Goal: Task Accomplishment & Management: Use online tool/utility

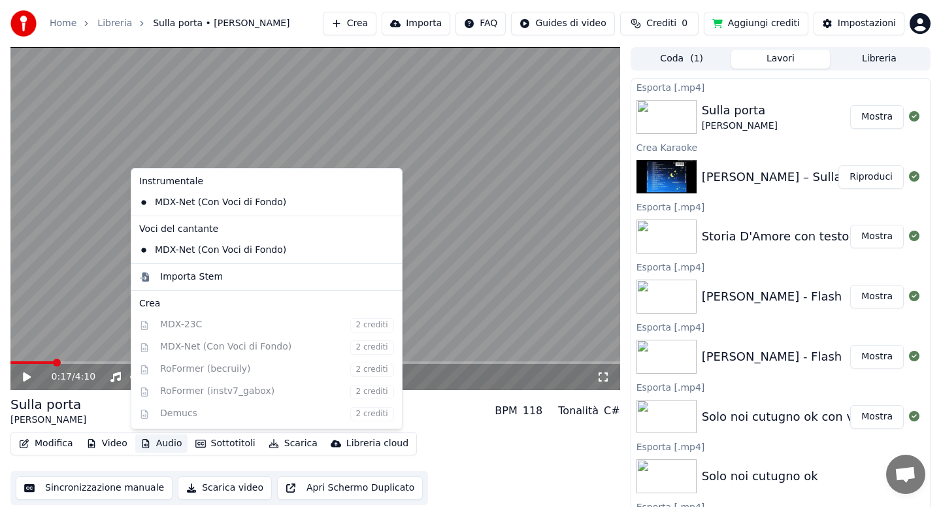
click at [165, 444] on button "Audio" at bounding box center [161, 443] width 52 height 18
click at [203, 274] on div "Importa Stem" at bounding box center [191, 276] width 63 height 13
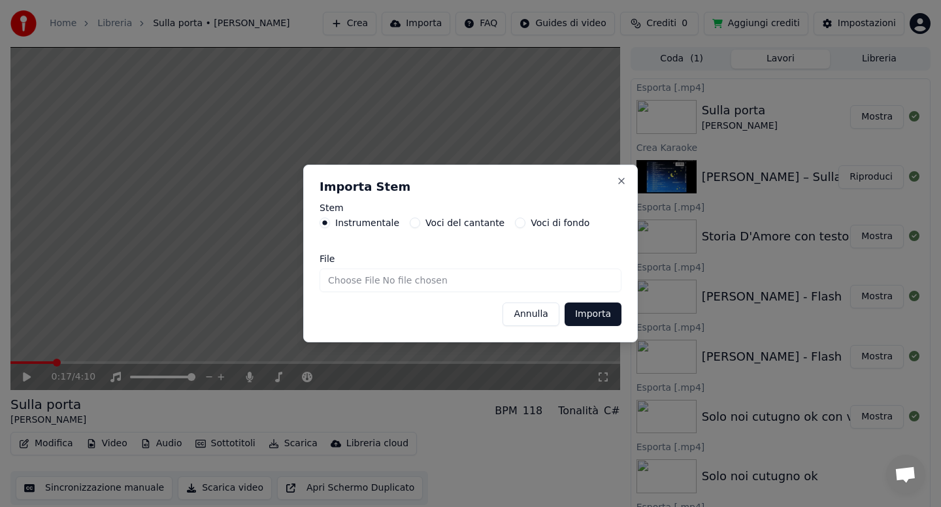
click at [349, 282] on input "File" at bounding box center [470, 281] width 302 height 24
type input "**********"
click at [599, 318] on button "Importa" at bounding box center [592, 314] width 57 height 24
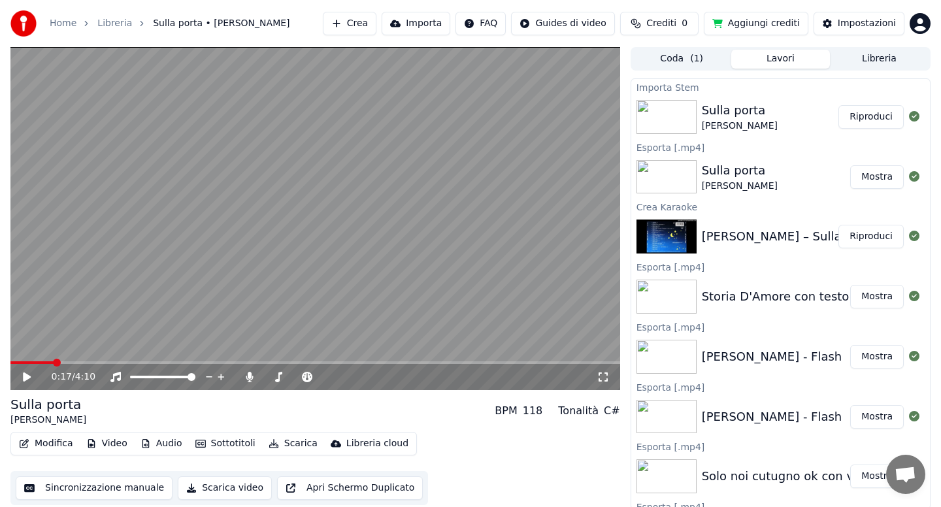
click at [856, 116] on button "Riproduci" at bounding box center [870, 117] width 65 height 24
click at [30, 376] on icon at bounding box center [36, 377] width 31 height 10
click at [159, 449] on button "Audio" at bounding box center [161, 443] width 52 height 18
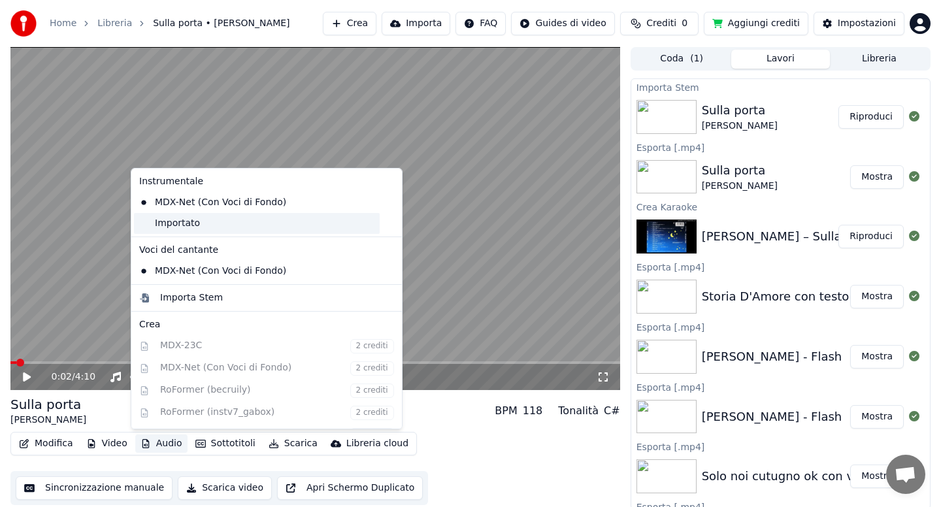
click at [180, 225] on div "Importato" at bounding box center [257, 223] width 246 height 21
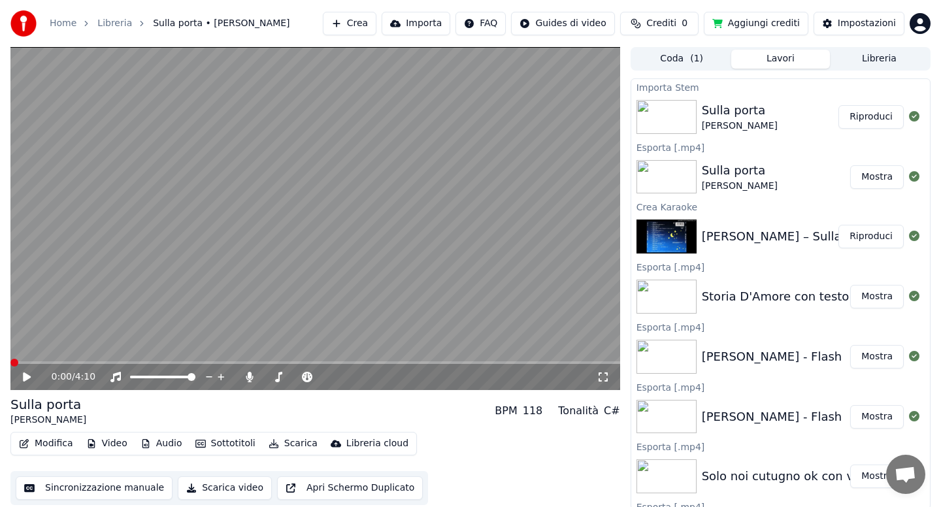
click at [47, 444] on button "Modifica" at bounding box center [46, 443] width 65 height 18
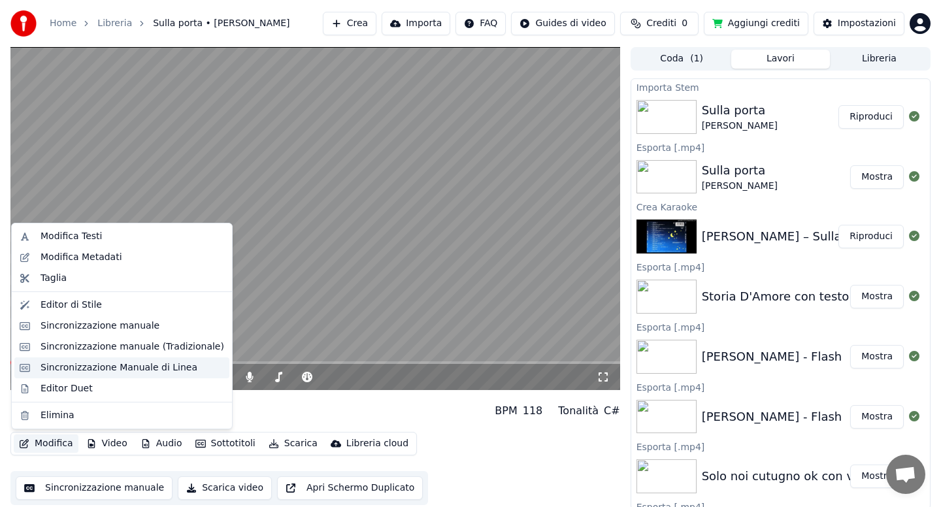
click at [119, 368] on div "Sincronizzazione Manuale di Linea" at bounding box center [119, 367] width 157 height 13
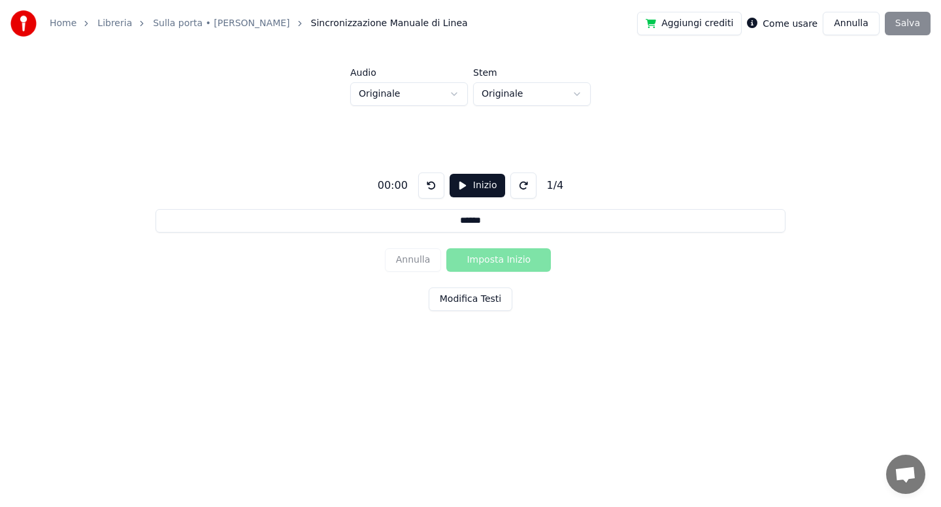
click at [455, 302] on button "Modifica Testi" at bounding box center [471, 299] width 84 height 24
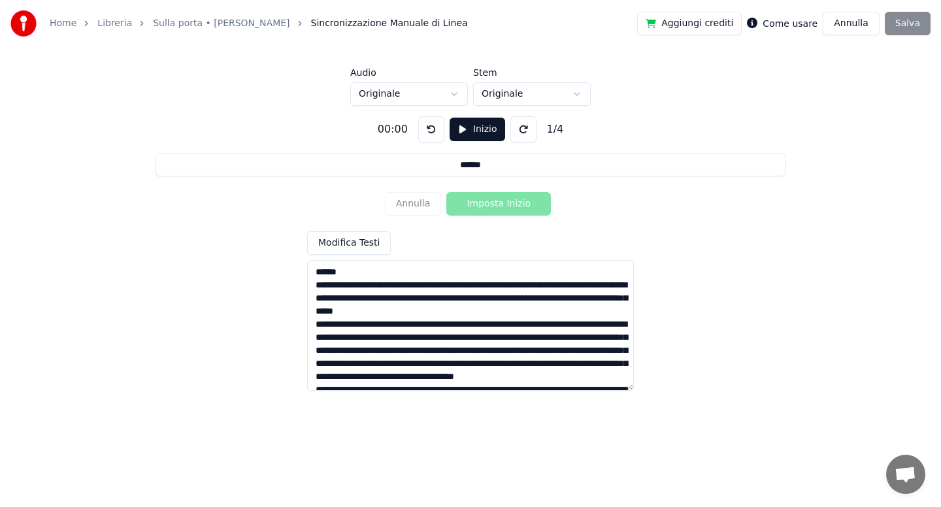
click at [317, 287] on textarea at bounding box center [470, 325] width 327 height 131
type input "**********"
type textarea "**********"
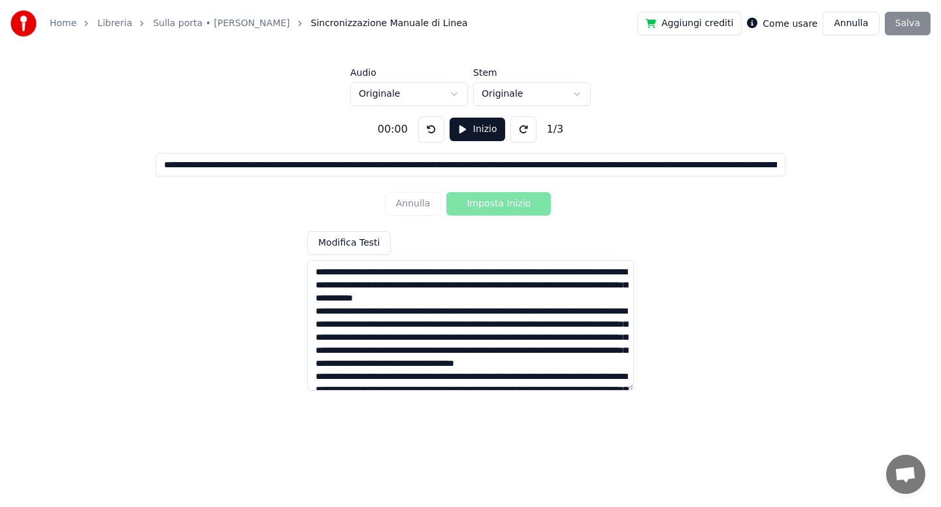
click at [488, 273] on textarea at bounding box center [470, 325] width 327 height 131
type input "**********"
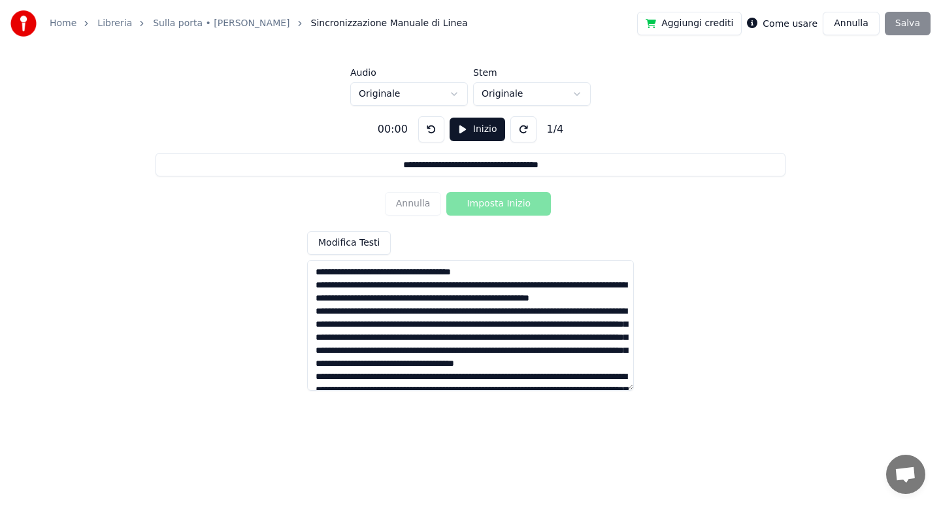
click at [431, 287] on textarea at bounding box center [470, 325] width 327 height 131
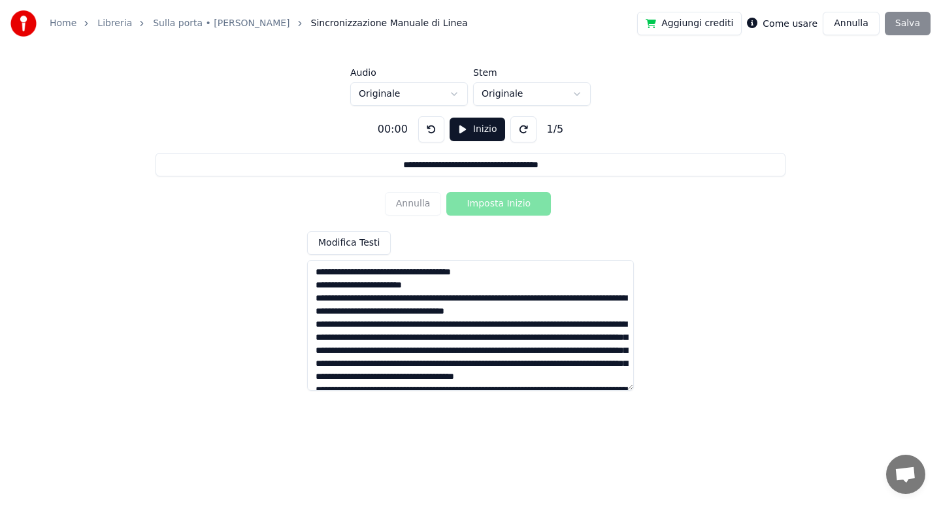
click at [417, 299] on textarea at bounding box center [470, 325] width 327 height 131
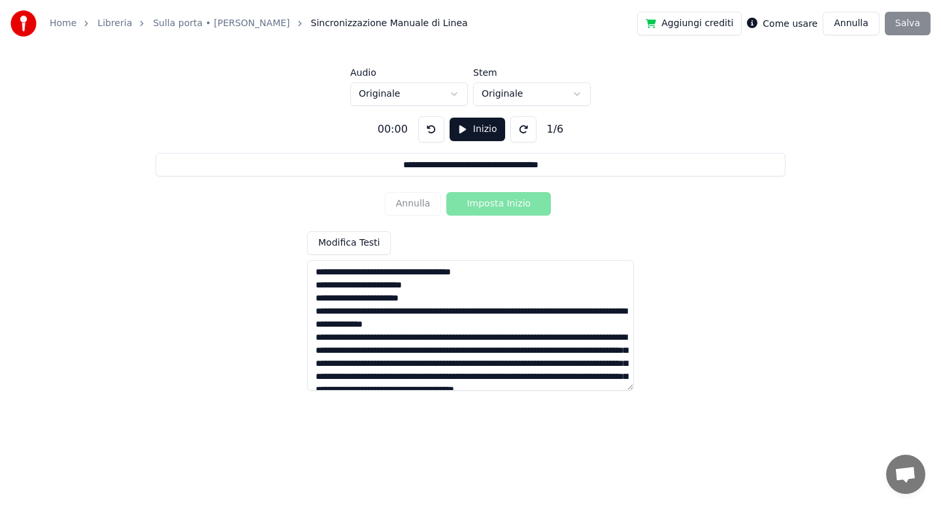
click at [460, 311] on textarea at bounding box center [470, 325] width 327 height 131
click at [478, 325] on textarea at bounding box center [470, 325] width 327 height 131
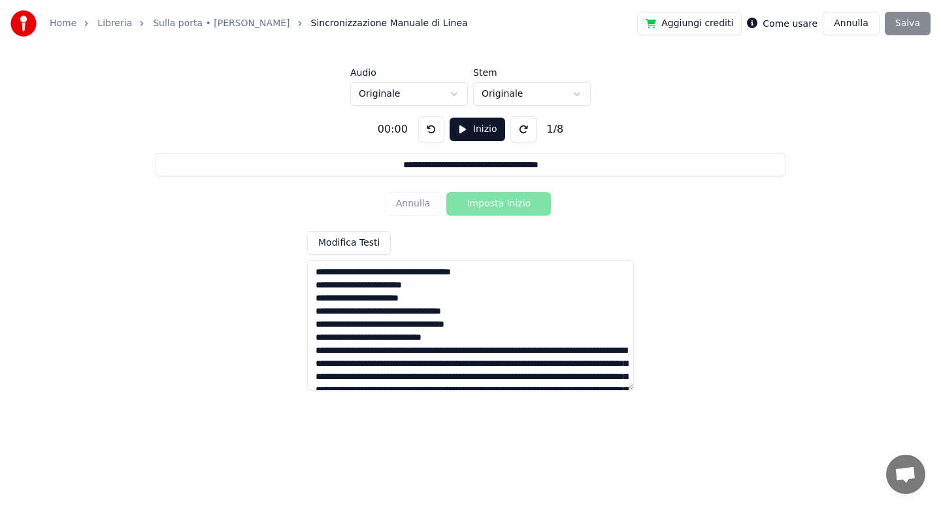
click at [387, 351] on textarea at bounding box center [470, 325] width 327 height 131
click at [409, 365] on textarea at bounding box center [470, 325] width 327 height 131
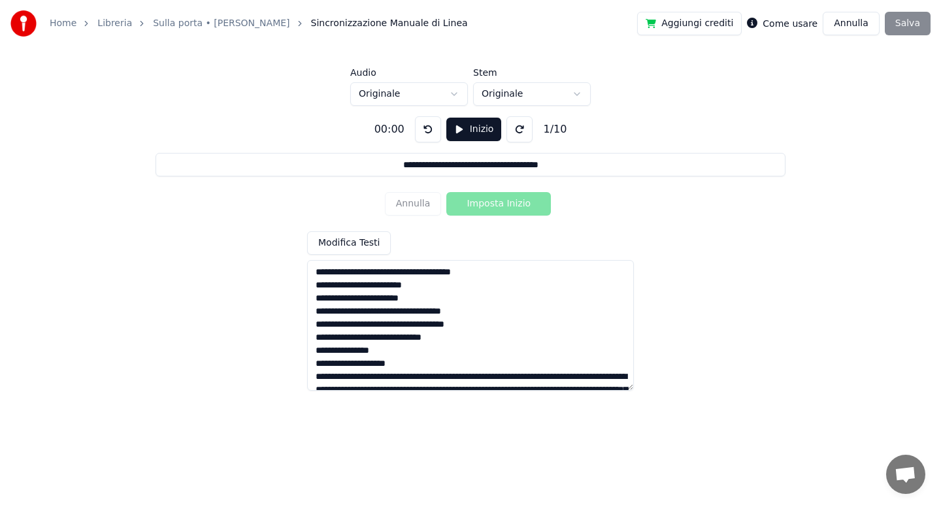
click at [463, 380] on textarea at bounding box center [470, 325] width 327 height 131
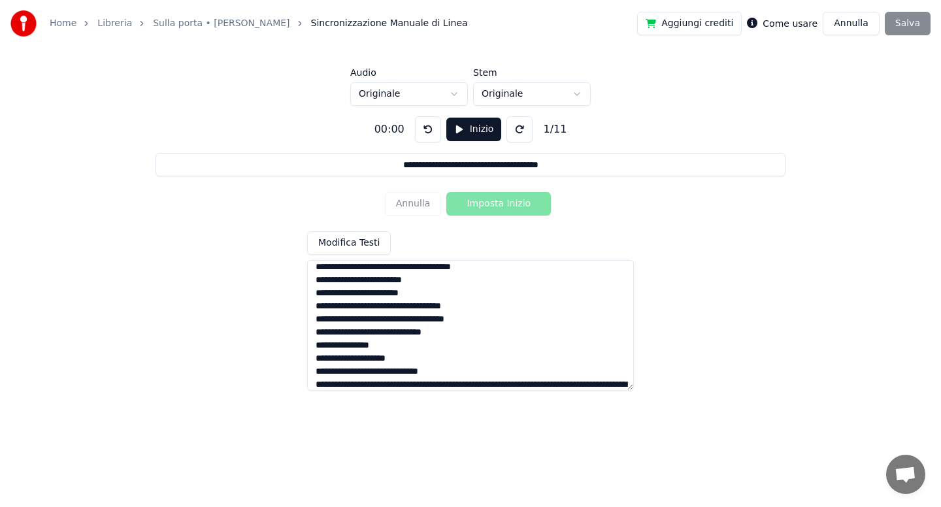
scroll to position [77, 0]
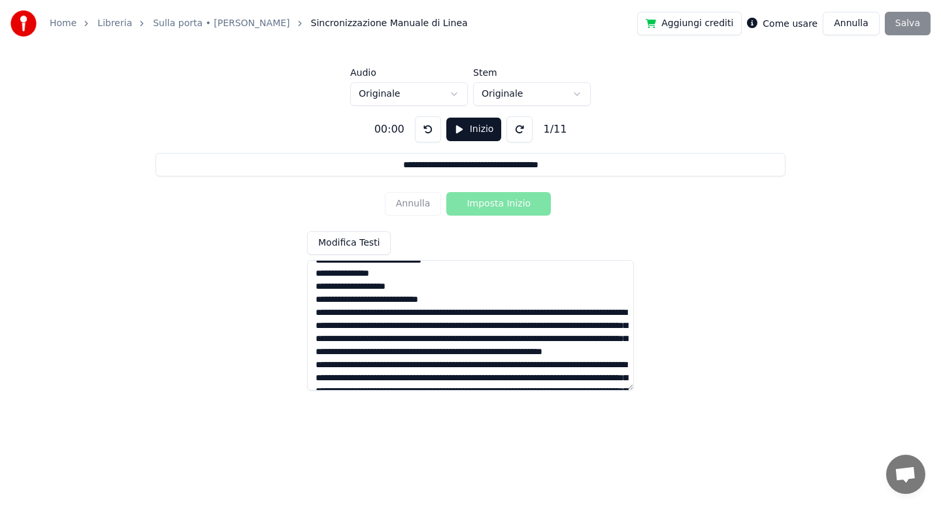
click at [408, 312] on textarea at bounding box center [470, 325] width 327 height 131
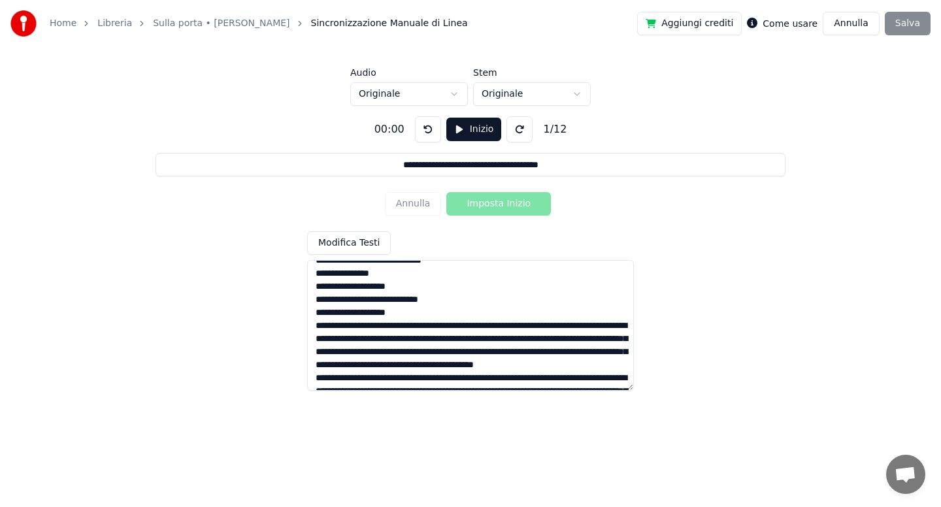
click at [449, 325] on textarea at bounding box center [470, 325] width 327 height 131
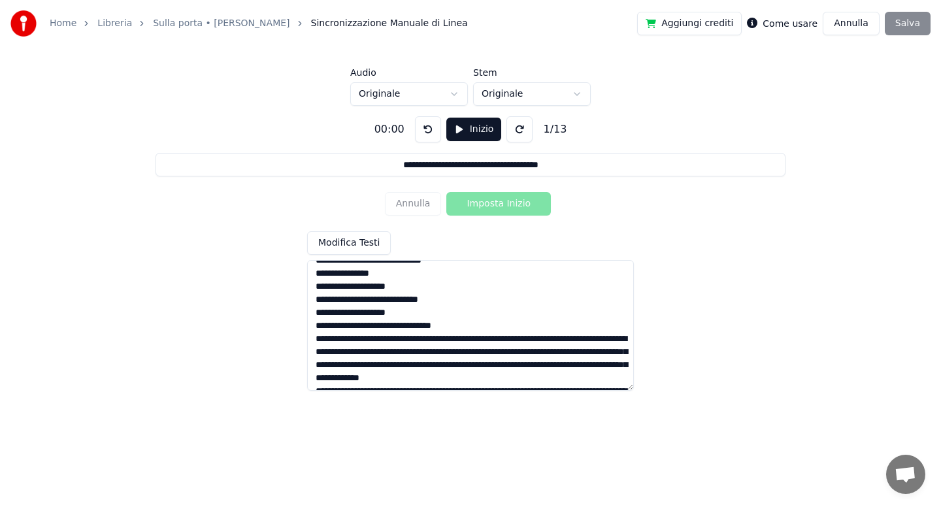
click at [495, 342] on textarea at bounding box center [470, 325] width 327 height 131
click at [396, 351] on textarea at bounding box center [470, 325] width 327 height 131
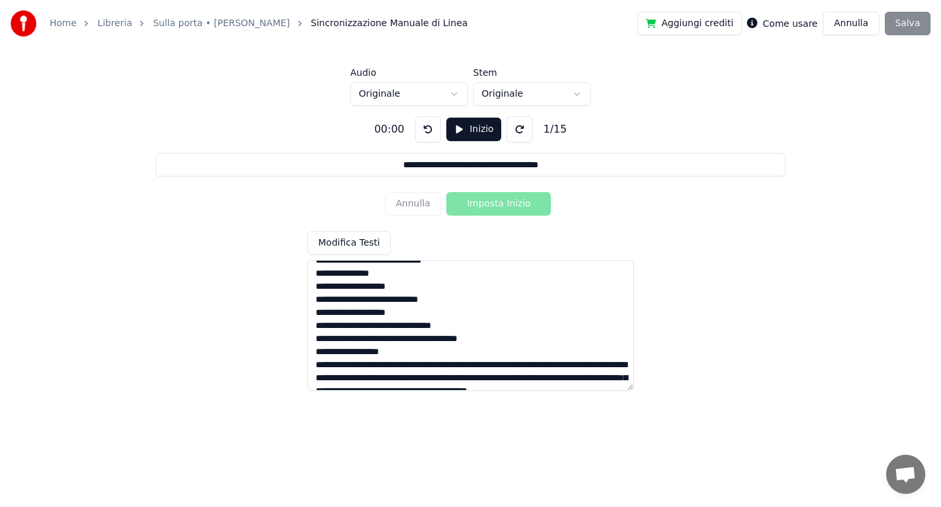
click at [442, 368] on textarea at bounding box center [470, 325] width 327 height 131
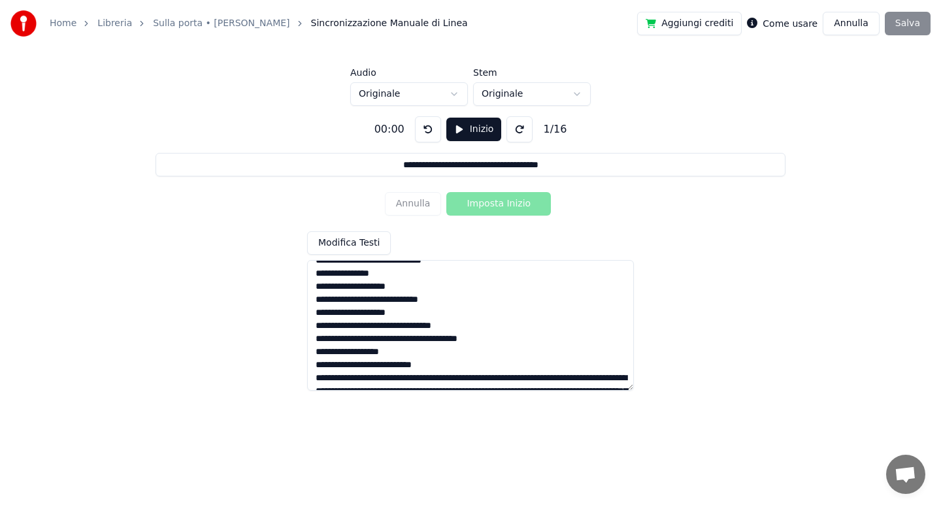
click at [389, 378] on textarea at bounding box center [470, 325] width 327 height 131
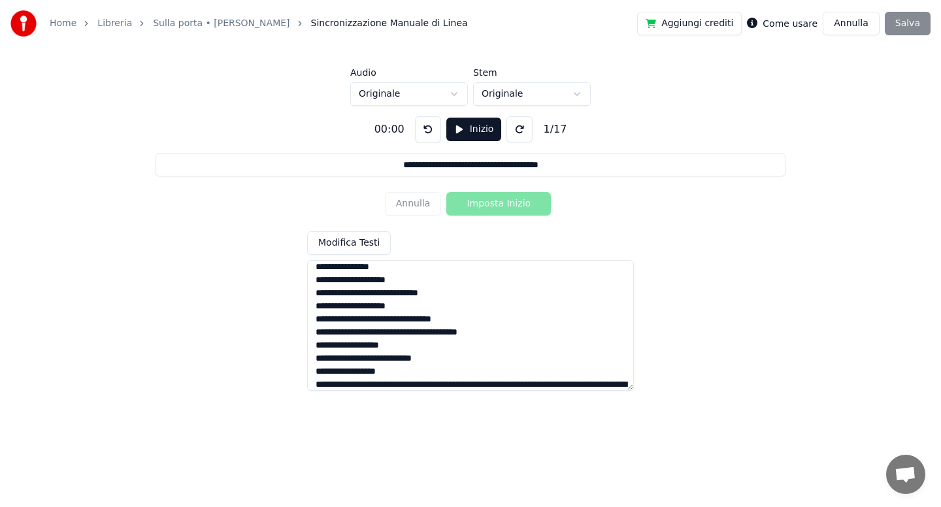
scroll to position [155, 0]
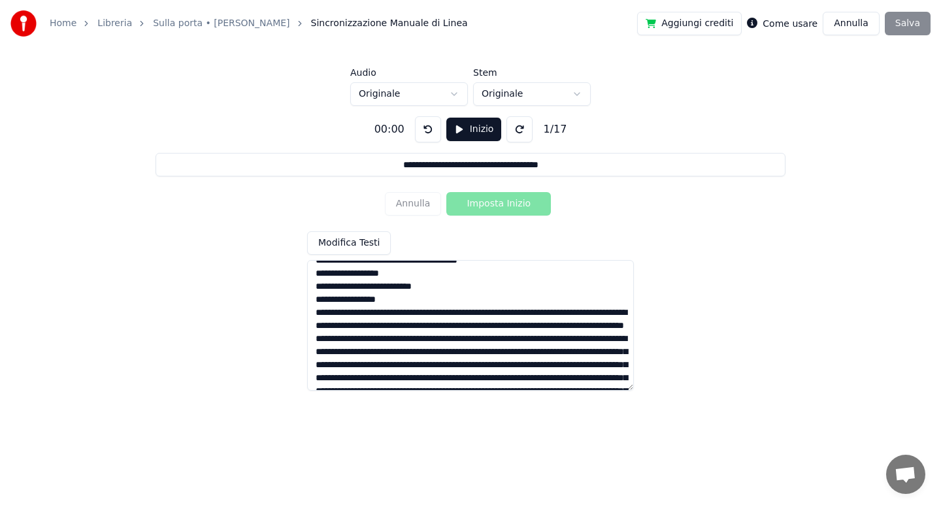
click at [423, 315] on textarea at bounding box center [470, 325] width 327 height 131
click at [461, 325] on textarea at bounding box center [470, 325] width 327 height 131
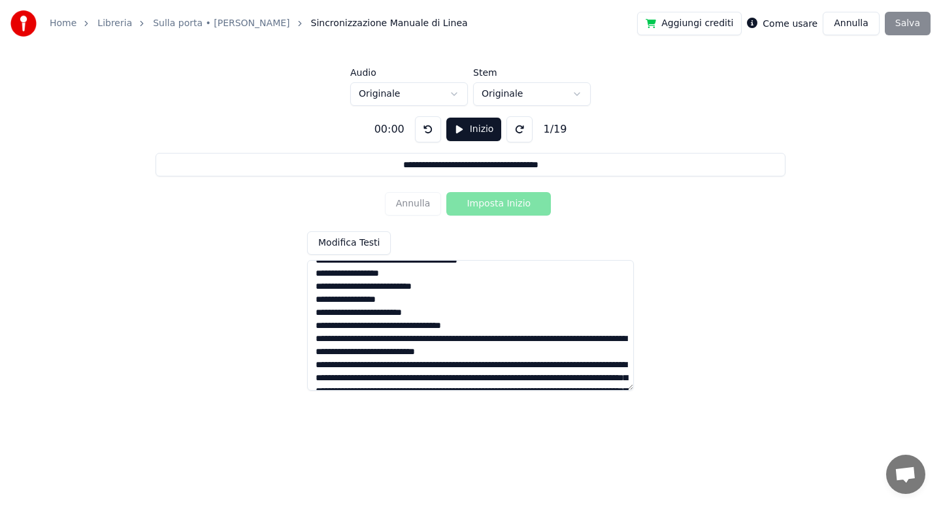
click at [392, 339] on textarea at bounding box center [470, 325] width 327 height 131
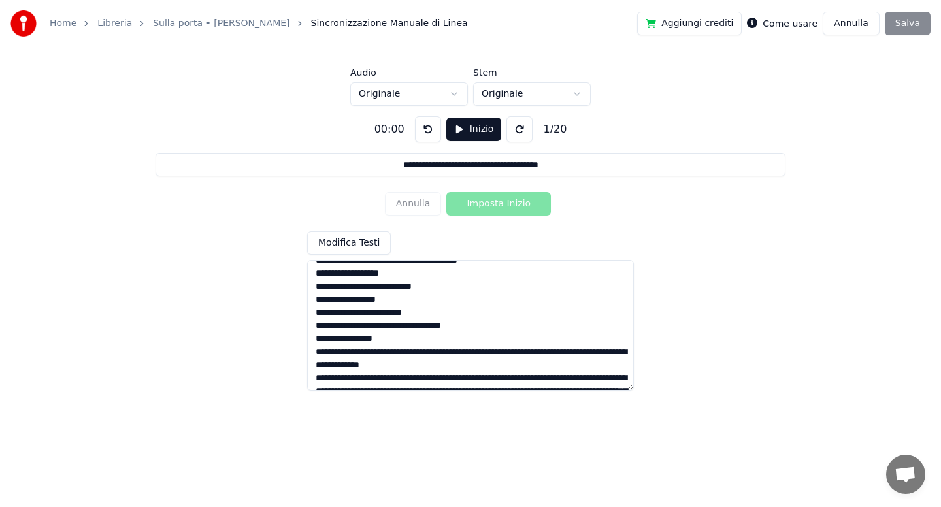
click at [418, 352] on textarea at bounding box center [470, 325] width 327 height 131
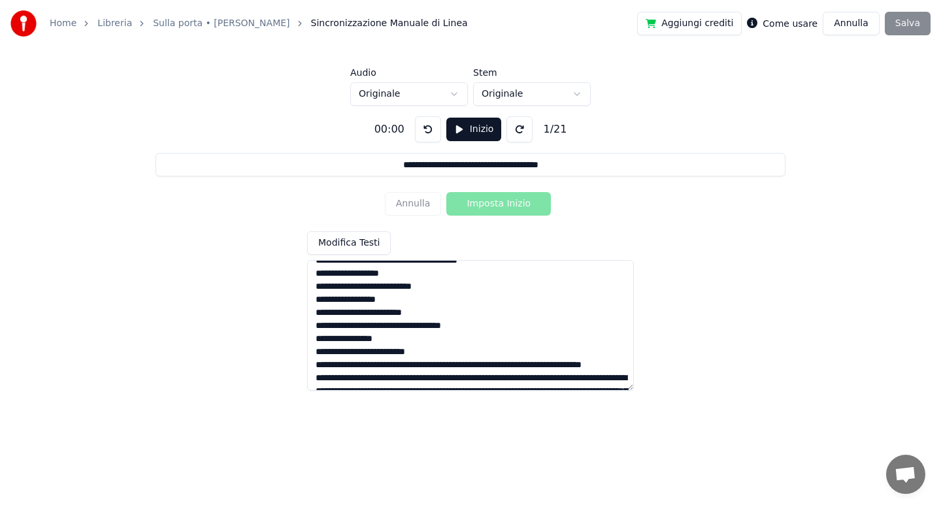
click at [462, 366] on textarea at bounding box center [470, 325] width 327 height 131
click at [400, 378] on textarea at bounding box center [470, 325] width 327 height 131
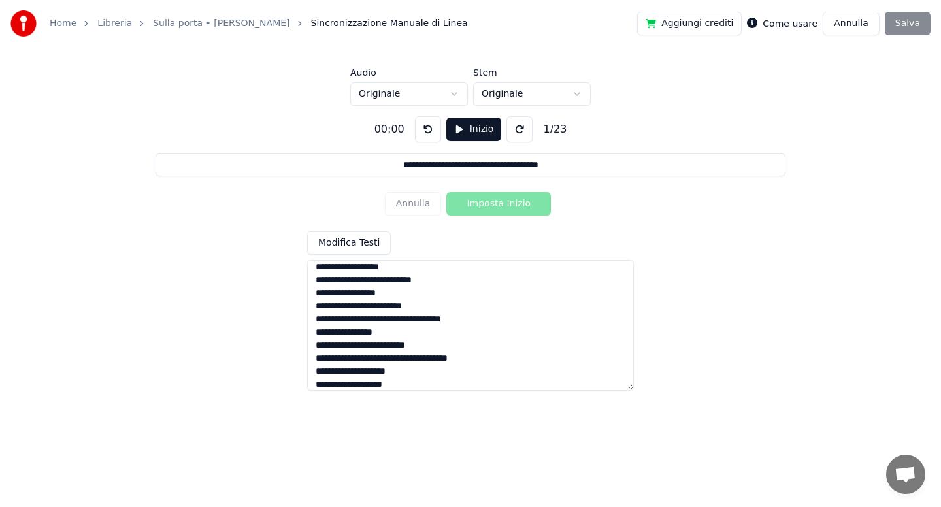
scroll to position [234, 0]
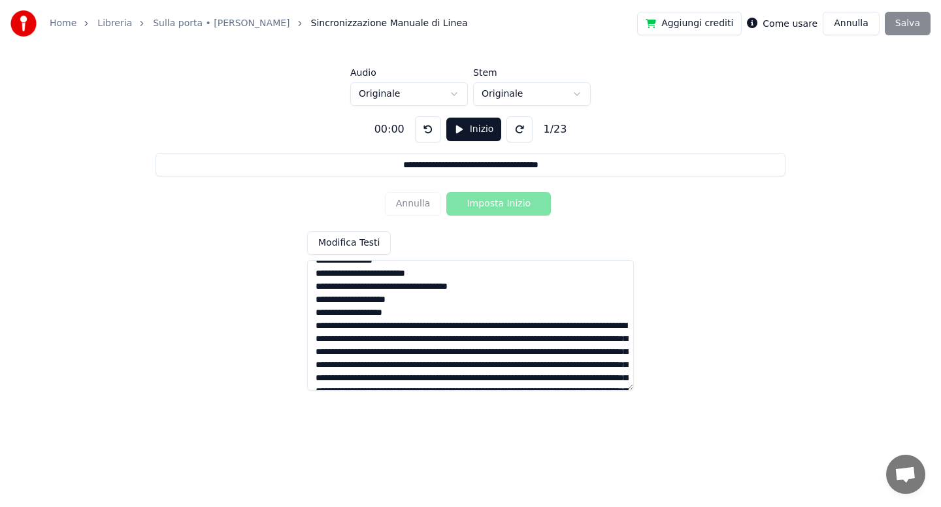
click at [476, 327] on textarea at bounding box center [470, 325] width 327 height 131
click at [409, 340] on textarea at bounding box center [470, 325] width 327 height 131
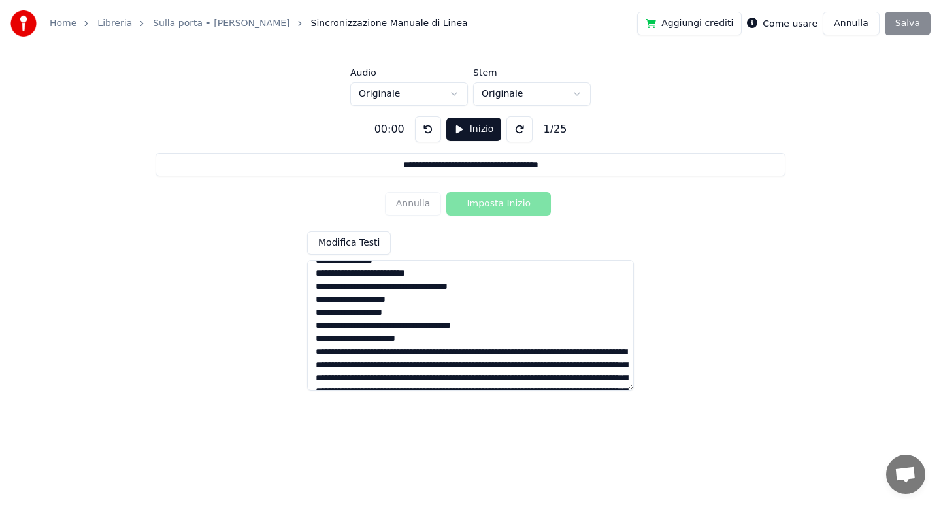
click at [479, 351] on textarea at bounding box center [470, 325] width 327 height 131
click at [423, 365] on textarea at bounding box center [470, 325] width 327 height 131
click at [465, 380] on textarea at bounding box center [470, 325] width 327 height 131
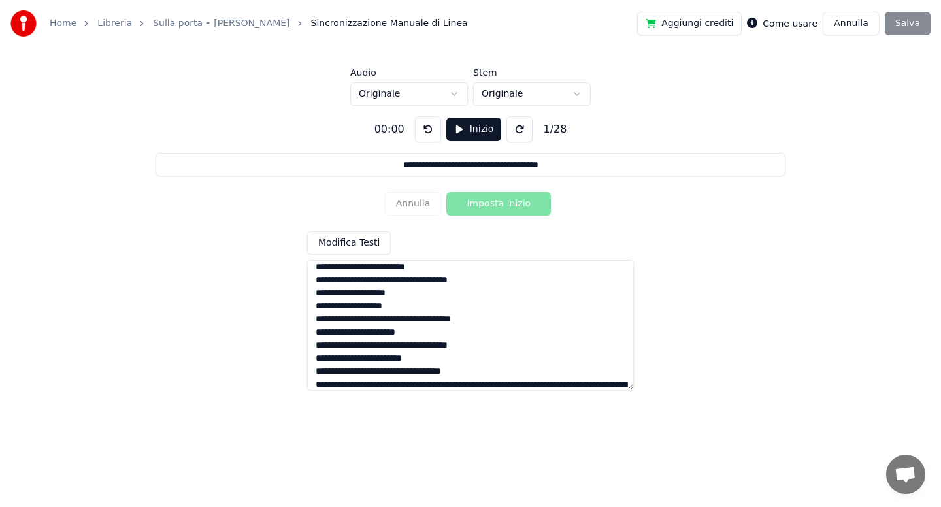
scroll to position [312, 0]
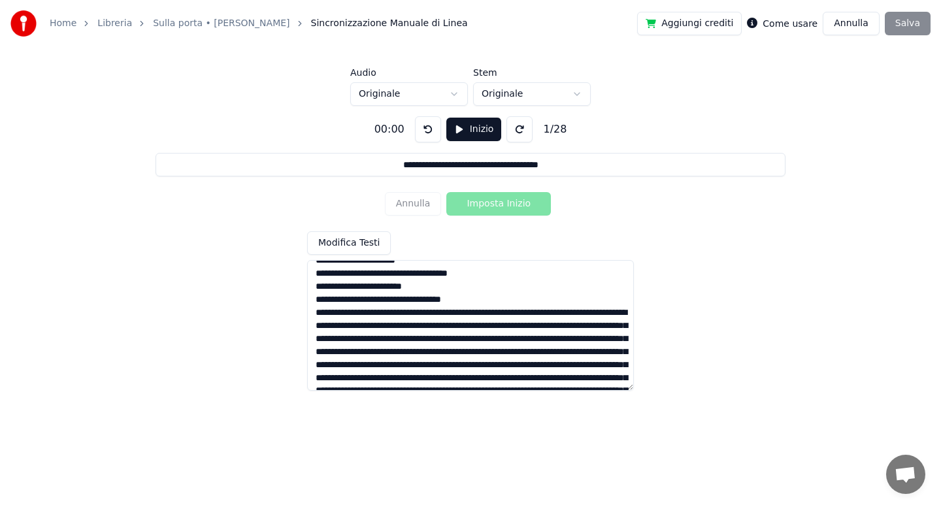
click at [425, 314] on textarea at bounding box center [470, 325] width 327 height 131
click at [413, 328] on textarea at bounding box center [470, 325] width 327 height 131
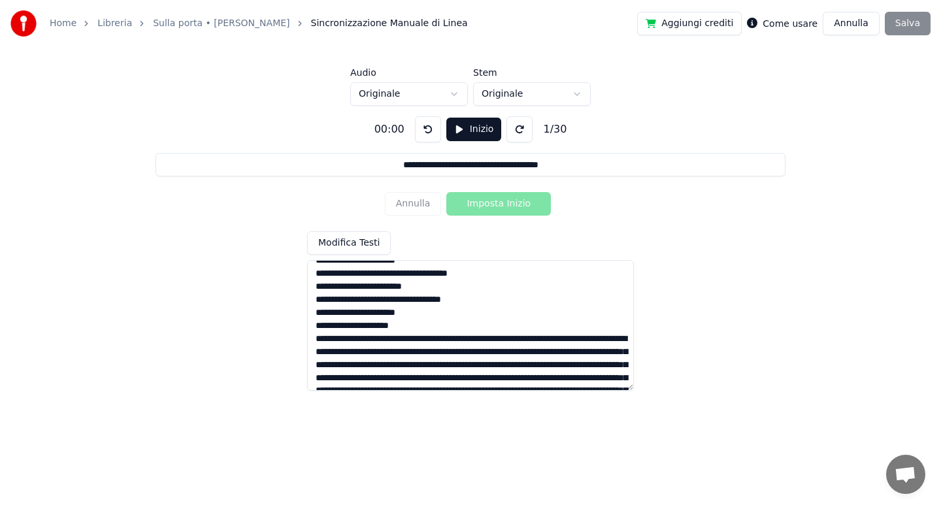
click at [481, 340] on textarea at bounding box center [470, 325] width 327 height 131
click at [376, 352] on textarea at bounding box center [470, 325] width 327 height 131
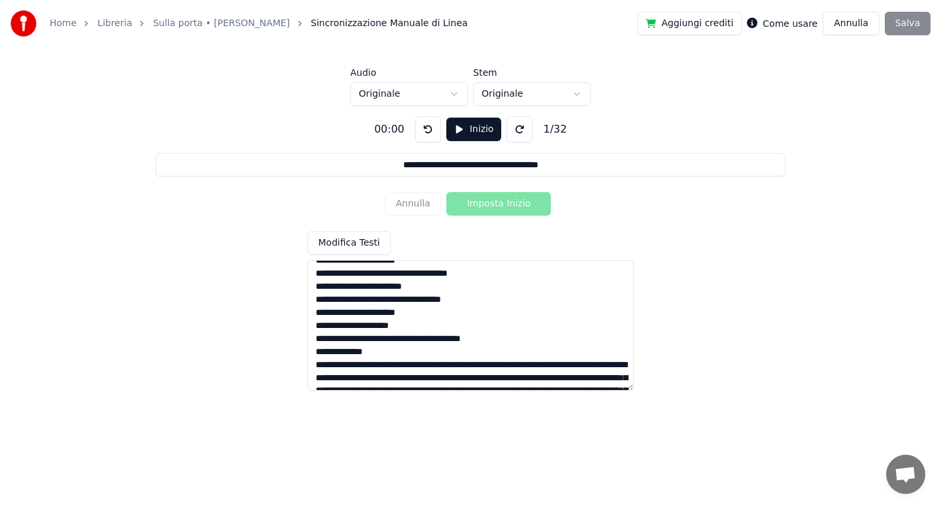
click at [438, 367] on textarea at bounding box center [470, 325] width 327 height 131
click at [459, 379] on textarea at bounding box center [470, 325] width 327 height 131
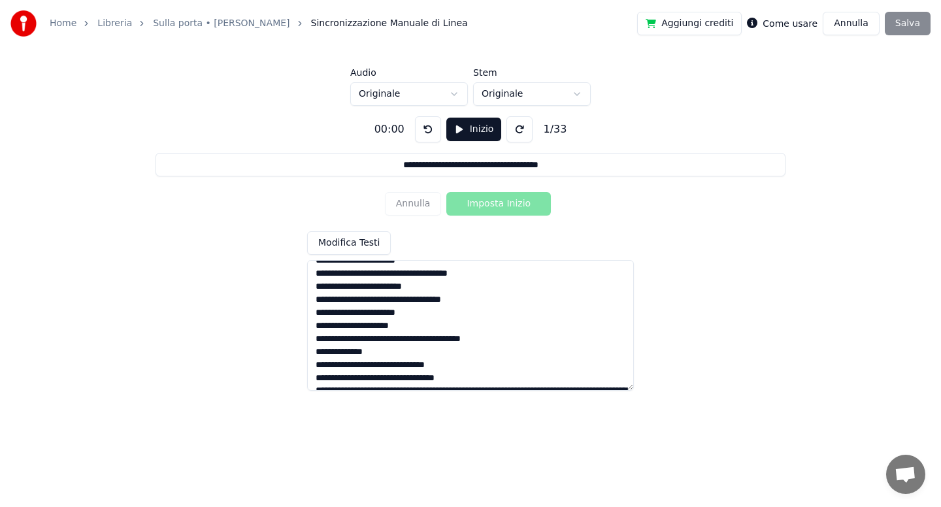
scroll to position [319, 0]
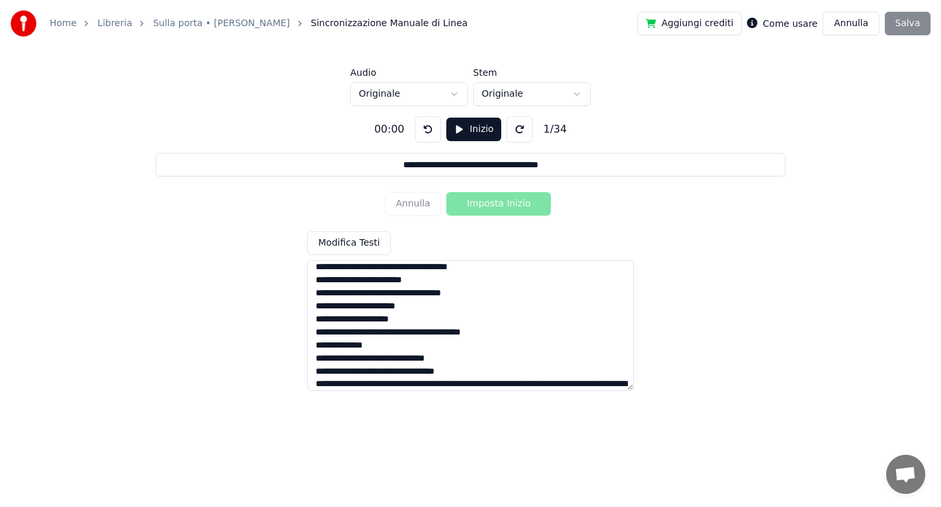
click at [474, 383] on textarea at bounding box center [470, 325] width 327 height 131
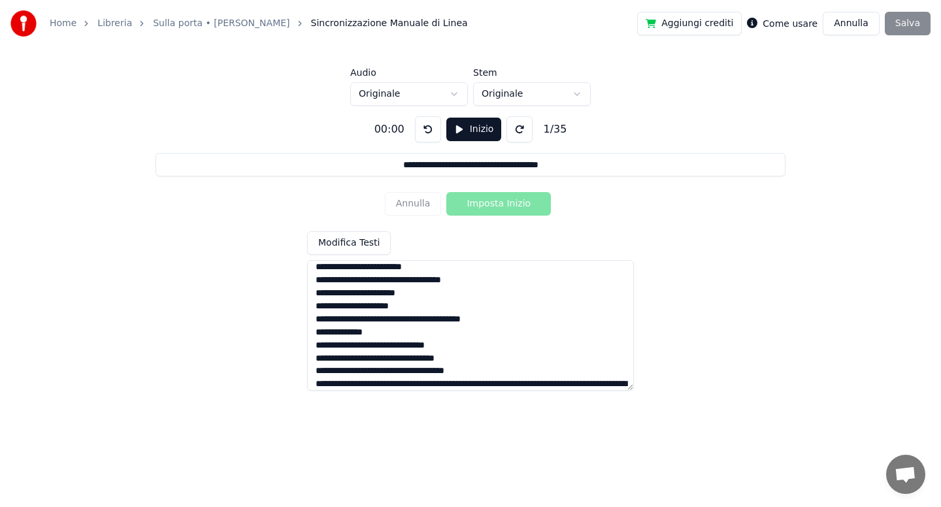
scroll to position [404, 0]
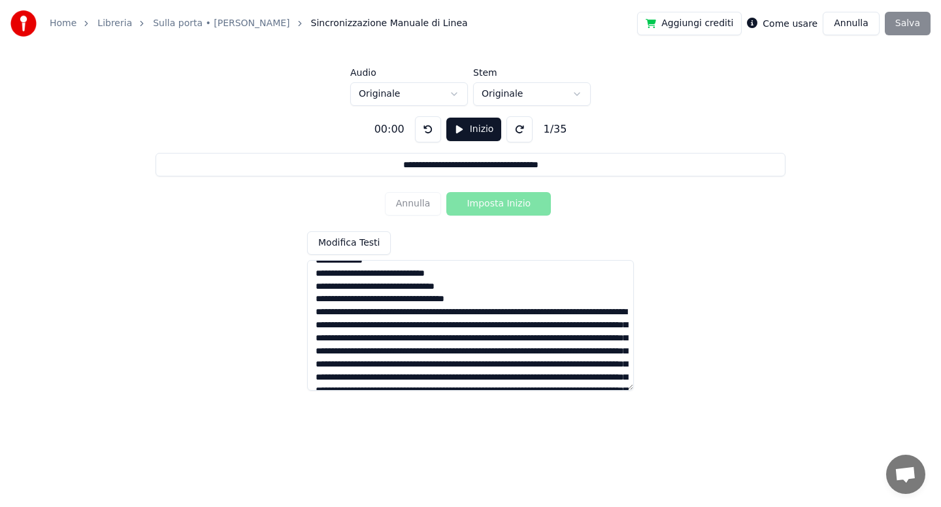
click at [403, 312] on textarea at bounding box center [470, 325] width 327 height 131
click at [404, 325] on textarea at bounding box center [470, 325] width 327 height 131
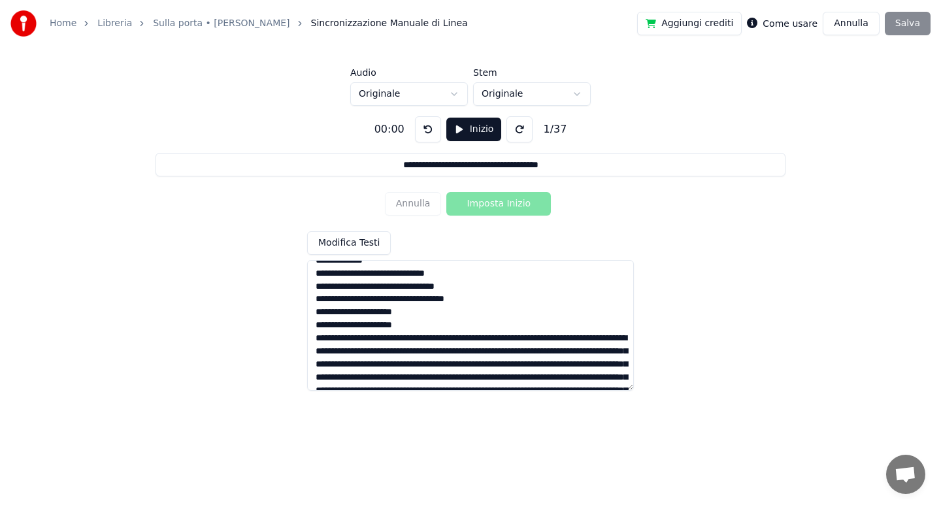
click at [479, 339] on textarea at bounding box center [470, 325] width 327 height 131
click at [459, 350] on textarea at bounding box center [470, 325] width 327 height 131
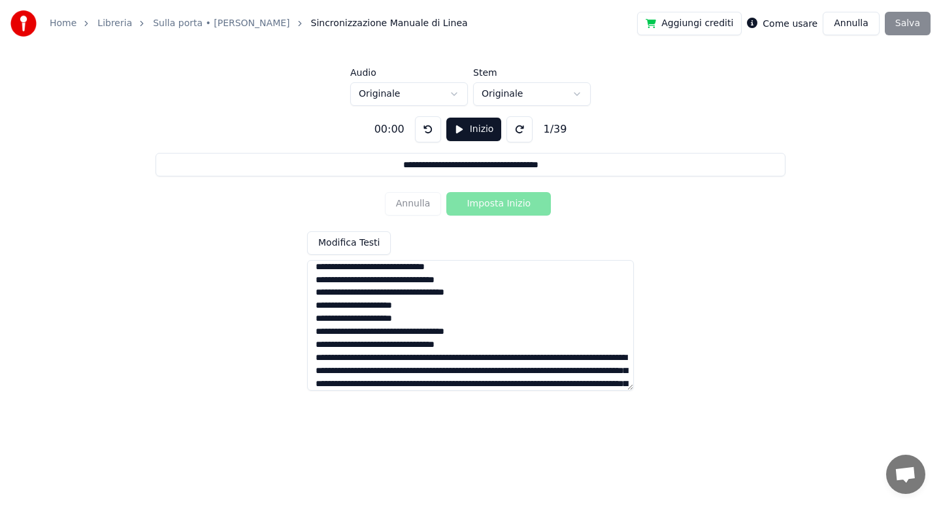
scroll to position [482, 0]
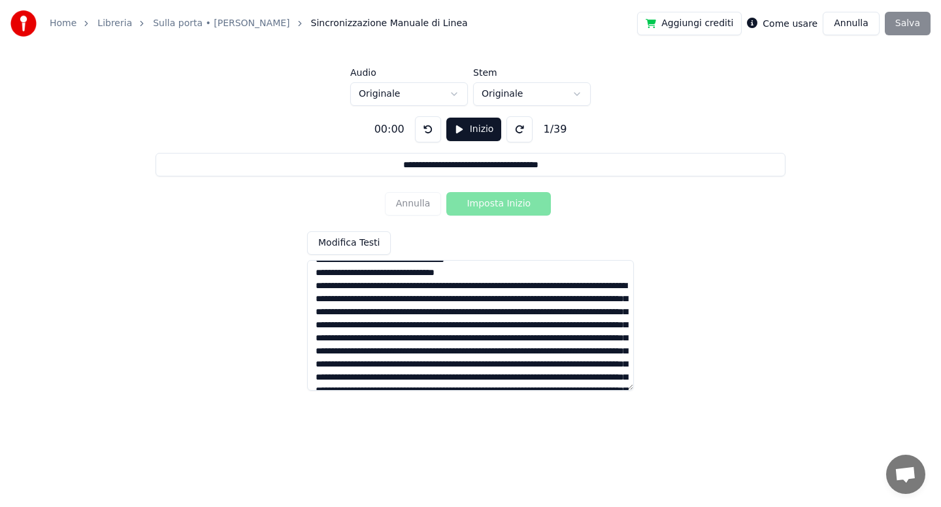
click at [389, 285] on textarea at bounding box center [470, 325] width 327 height 131
click at [442, 298] on textarea at bounding box center [470, 325] width 327 height 131
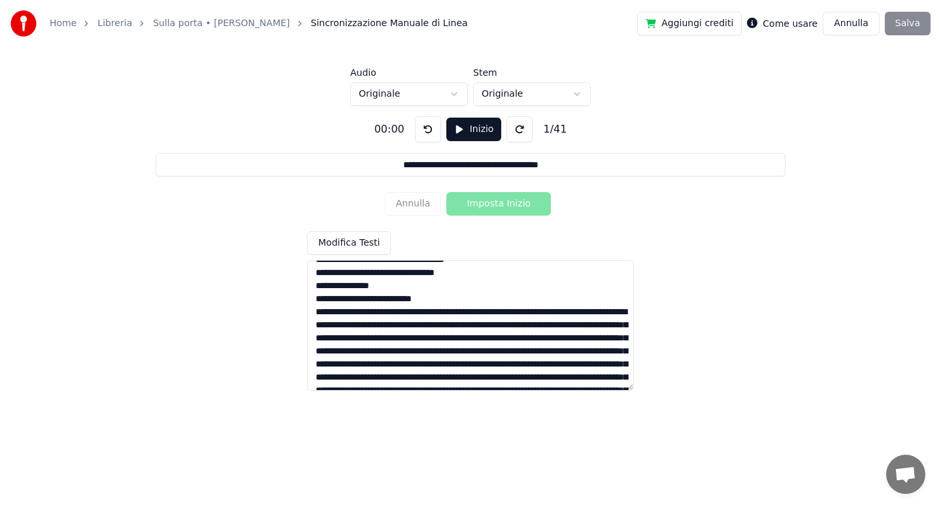
click at [450, 314] on textarea at bounding box center [470, 325] width 327 height 131
click at [392, 323] on textarea at bounding box center [470, 325] width 327 height 131
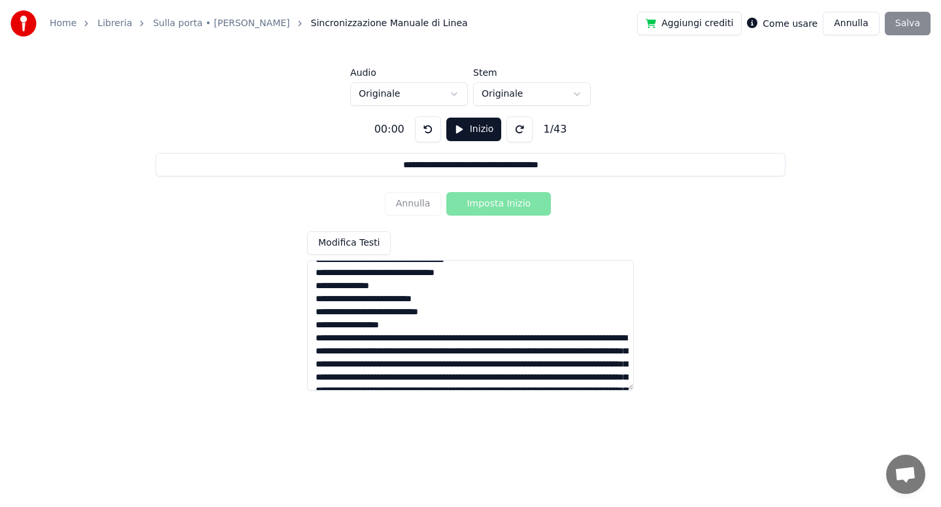
click at [417, 338] on textarea at bounding box center [470, 325] width 327 height 131
click at [412, 354] on textarea at bounding box center [470, 325] width 327 height 131
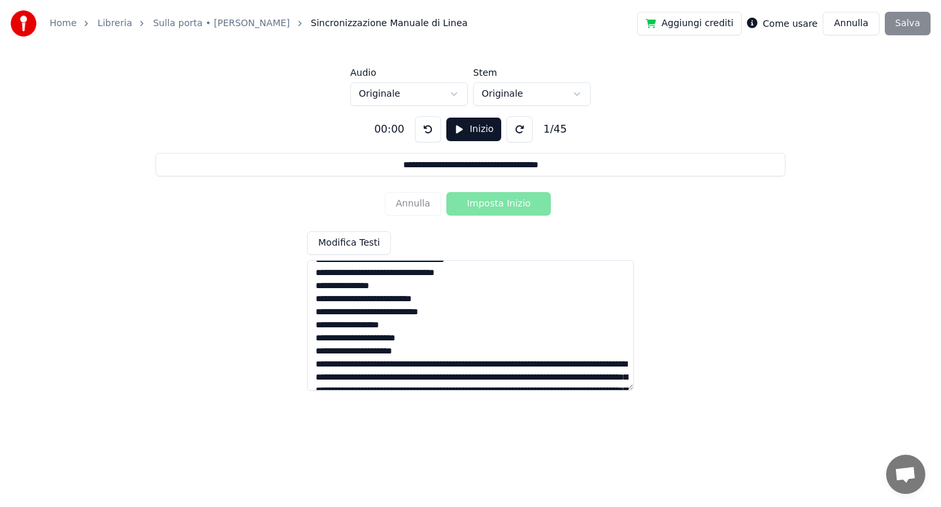
click at [495, 365] on textarea at bounding box center [470, 325] width 327 height 131
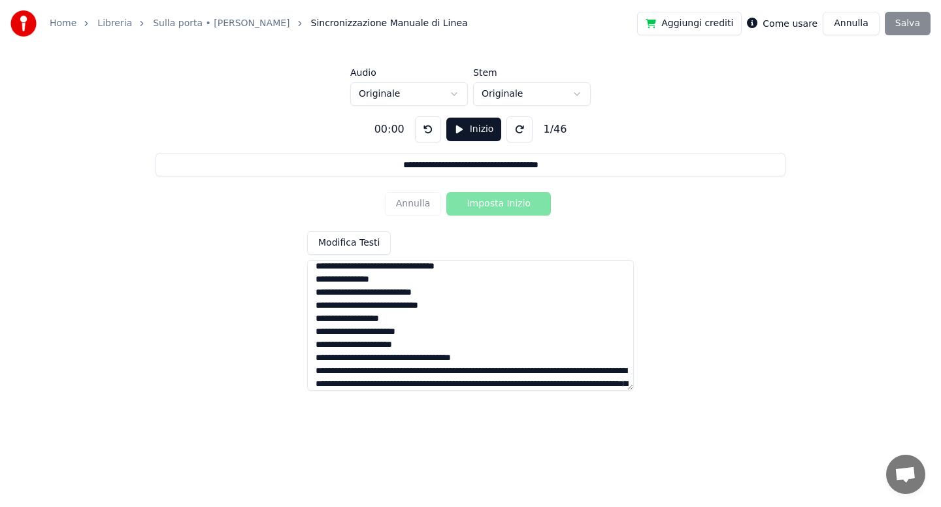
scroll to position [561, 0]
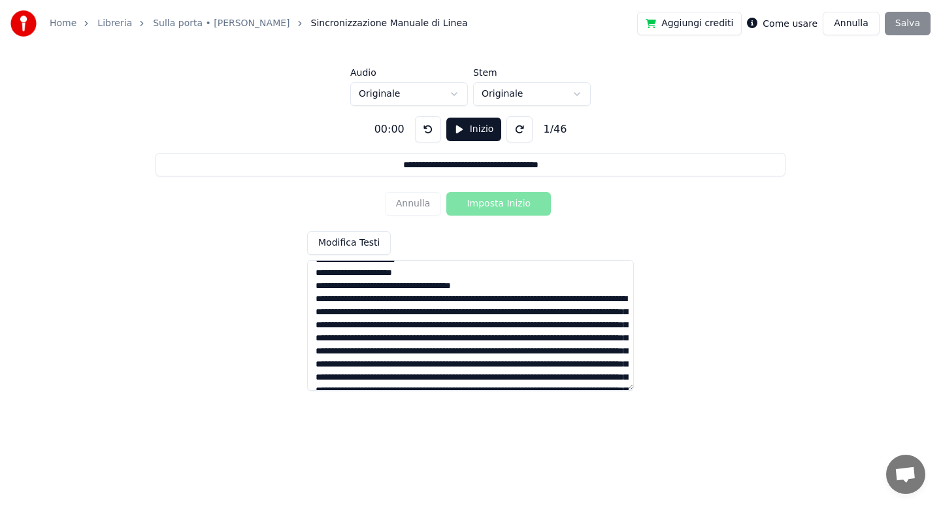
click at [467, 301] on textarea at bounding box center [470, 325] width 327 height 131
click at [398, 310] on textarea at bounding box center [470, 325] width 327 height 131
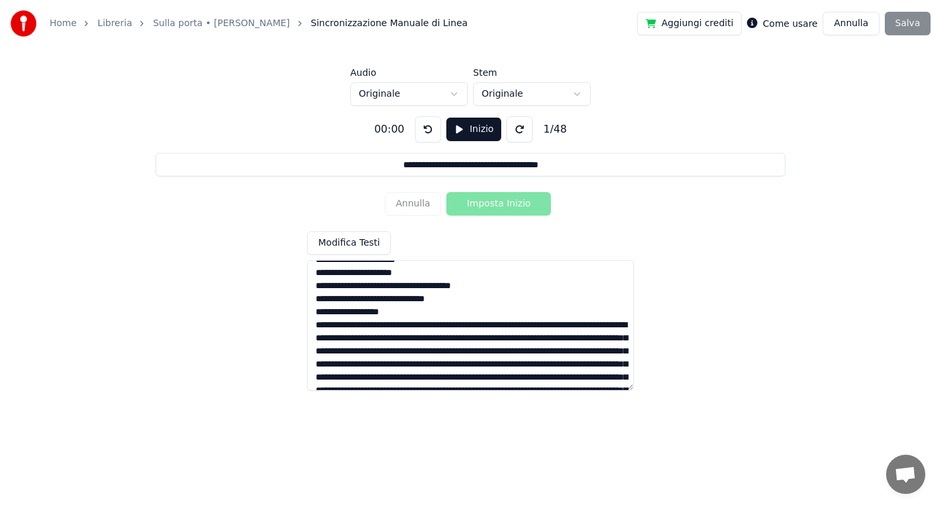
click at [470, 325] on textarea at bounding box center [470, 325] width 327 height 131
click at [404, 339] on textarea at bounding box center [470, 325] width 327 height 131
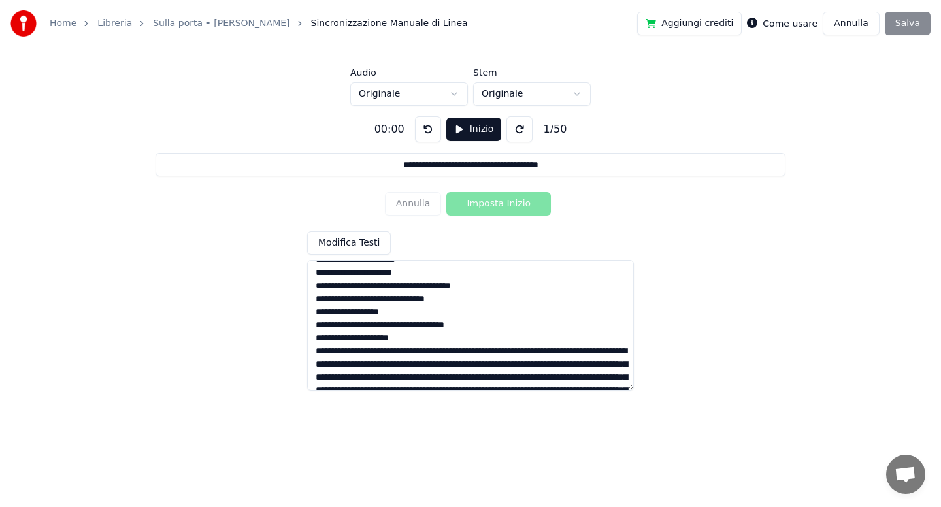
click at [425, 353] on textarea at bounding box center [470, 325] width 327 height 131
click at [411, 365] on textarea at bounding box center [470, 325] width 327 height 131
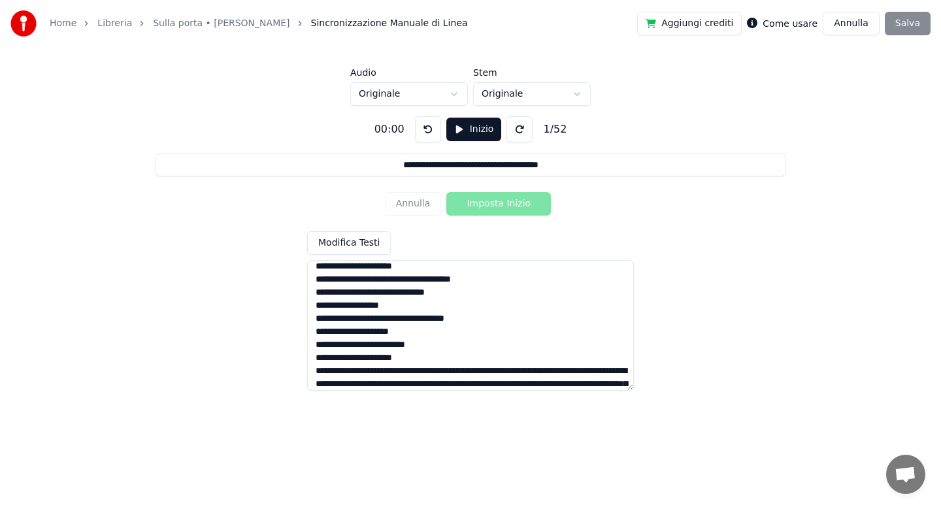
scroll to position [639, 0]
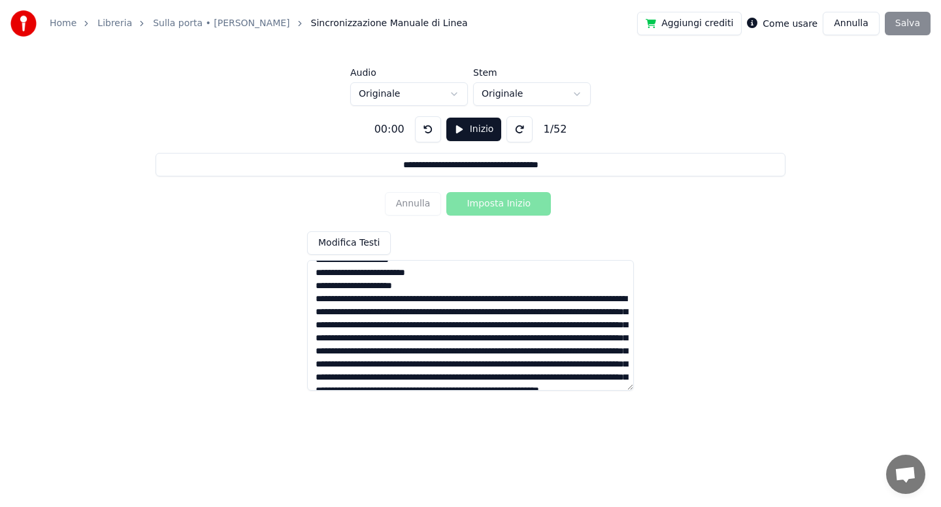
click at [418, 302] on textarea at bounding box center [470, 325] width 327 height 131
click at [410, 312] on textarea at bounding box center [470, 325] width 327 height 131
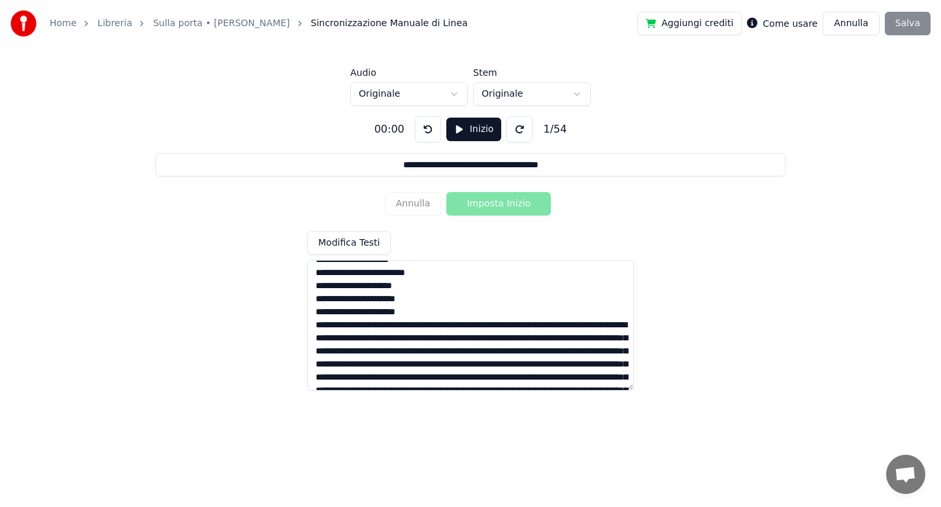
click at [458, 326] on textarea at bounding box center [470, 325] width 327 height 131
click at [406, 340] on textarea at bounding box center [470, 325] width 327 height 131
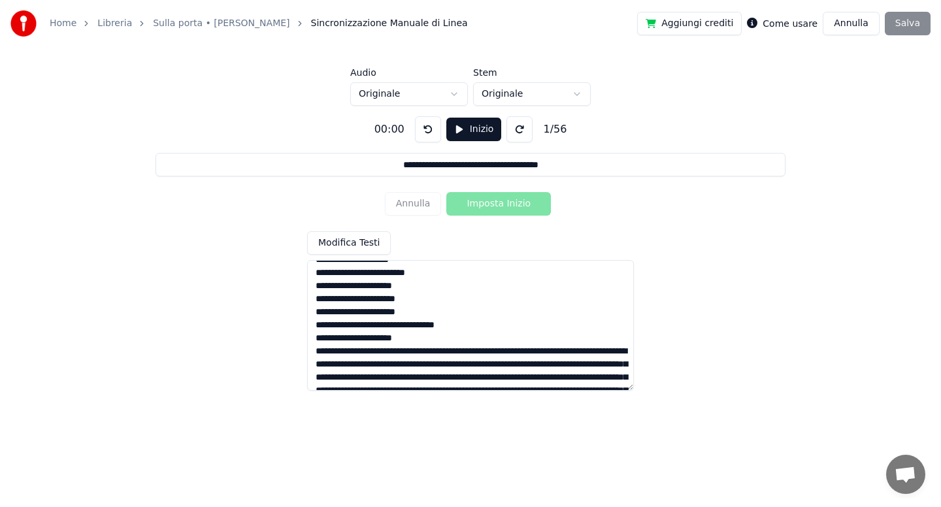
click at [457, 353] on textarea at bounding box center [470, 325] width 327 height 131
click at [392, 365] on textarea at bounding box center [470, 325] width 327 height 131
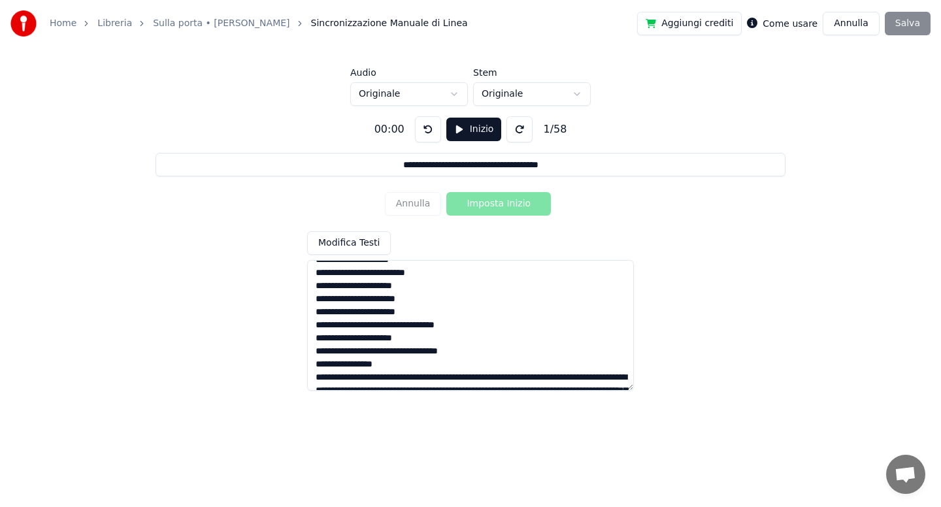
click at [439, 376] on textarea at bounding box center [470, 325] width 327 height 131
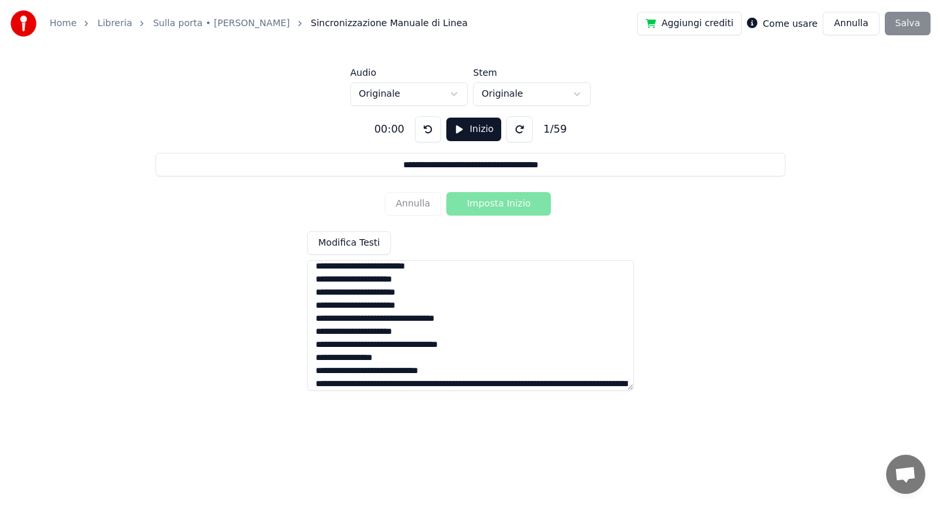
scroll to position [717, 0]
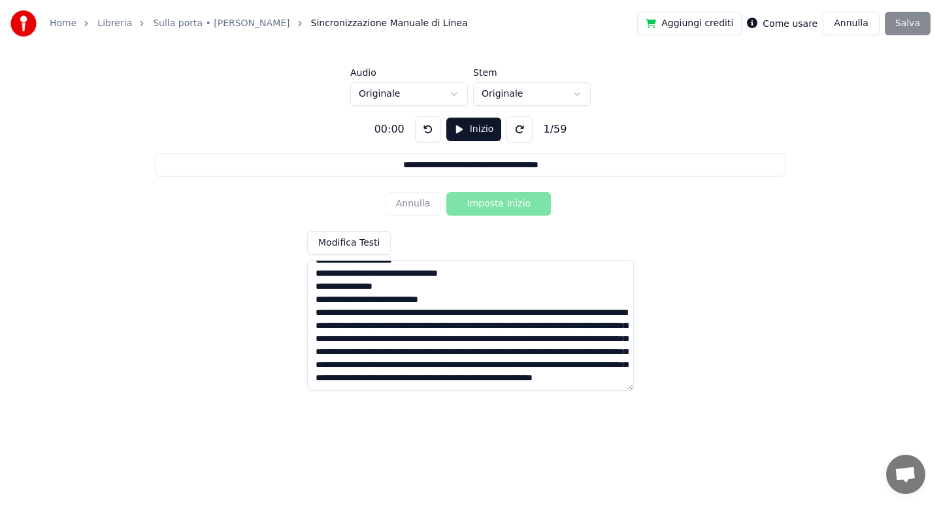
click at [407, 313] on textarea at bounding box center [470, 325] width 327 height 131
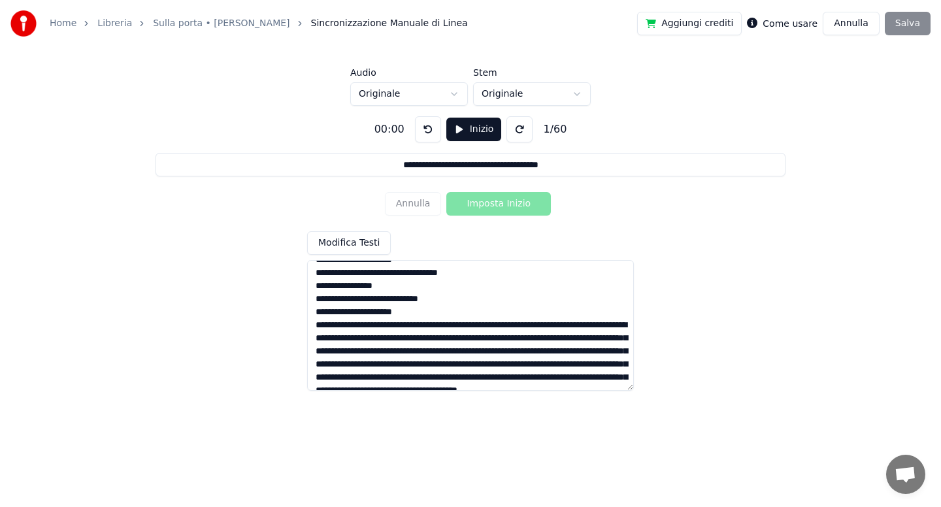
click at [430, 327] on textarea at bounding box center [470, 325] width 327 height 131
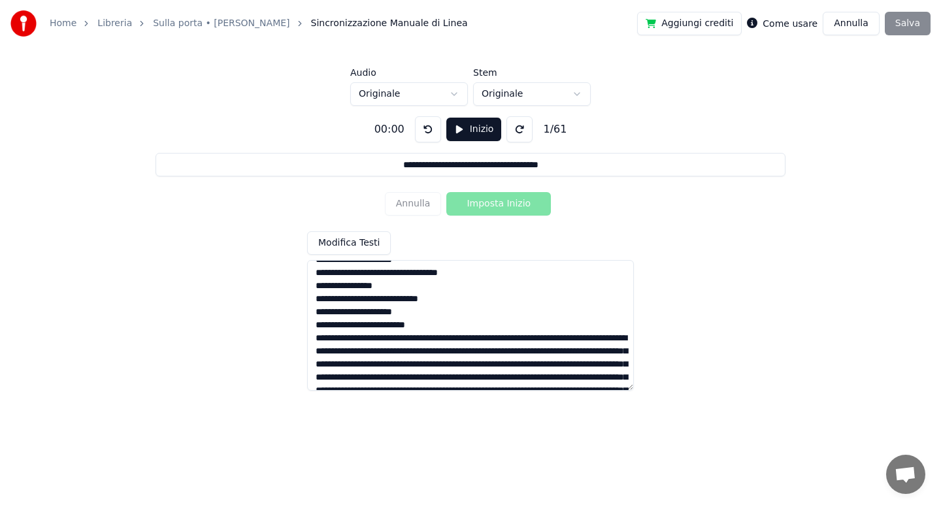
click at [429, 339] on textarea at bounding box center [470, 325] width 327 height 131
click at [411, 353] on textarea at bounding box center [470, 325] width 327 height 131
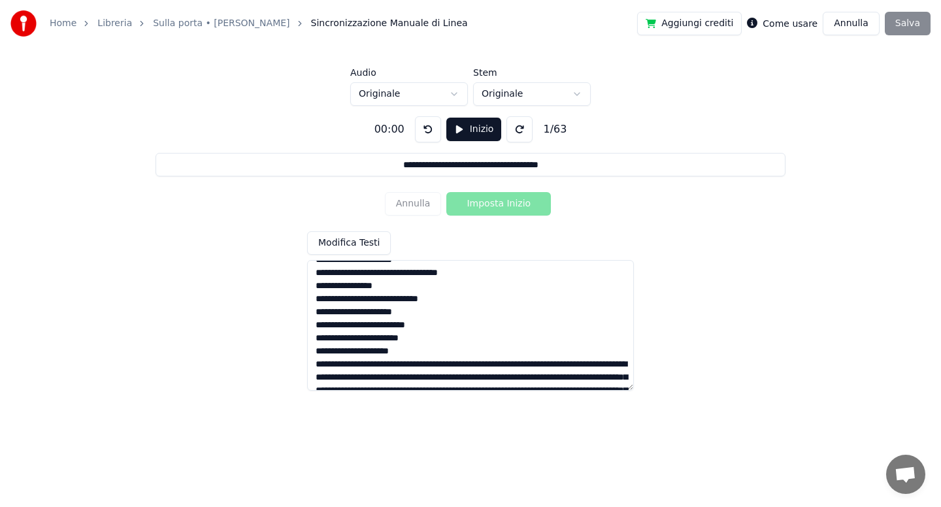
click at [492, 365] on textarea at bounding box center [470, 325] width 327 height 131
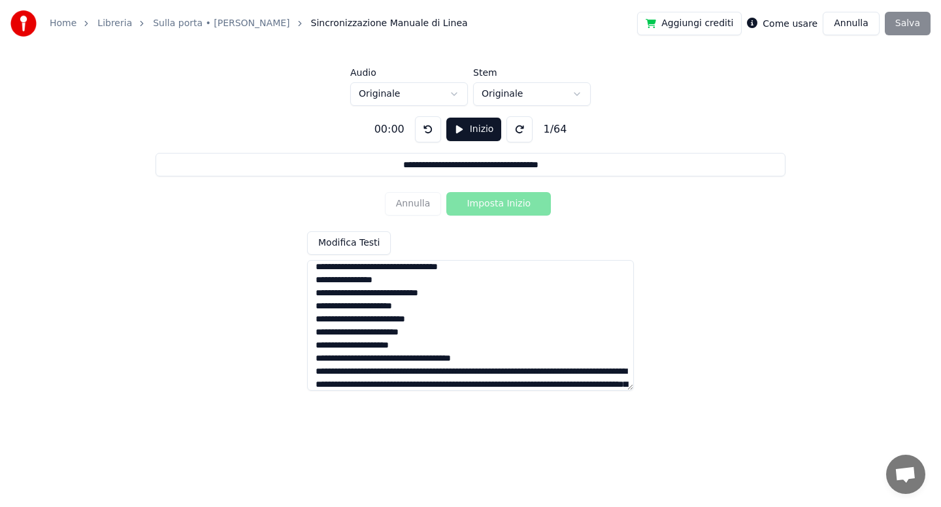
scroll to position [782, 0]
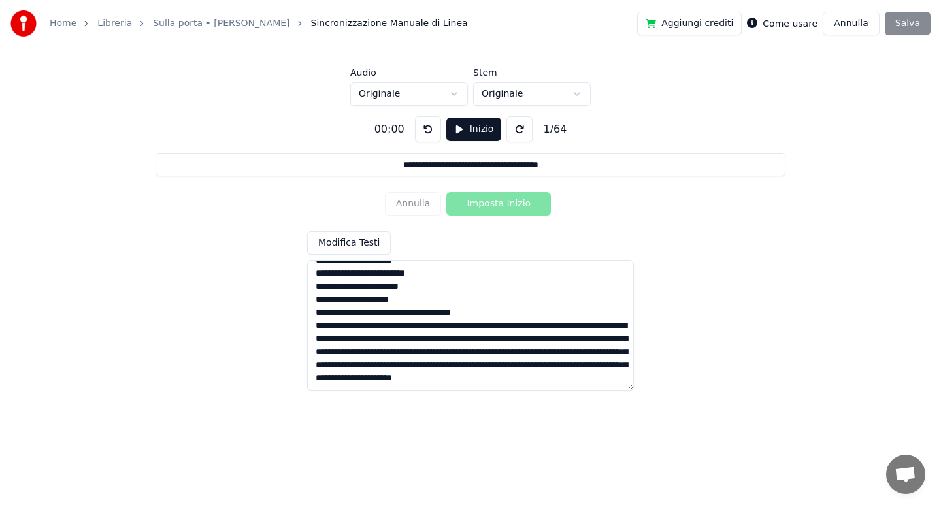
click at [416, 314] on textarea at bounding box center [470, 325] width 327 height 131
click at [414, 325] on textarea at bounding box center [470, 325] width 327 height 131
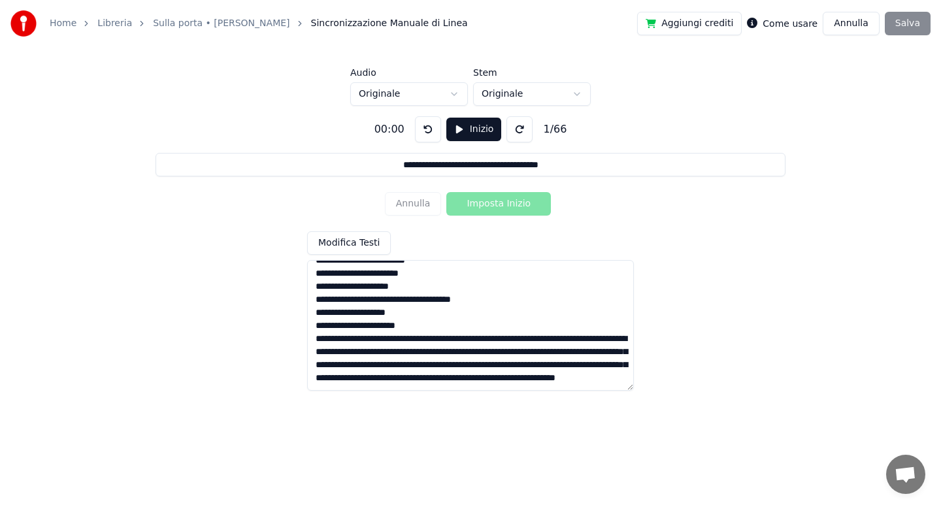
click at [493, 341] on textarea at bounding box center [470, 325] width 327 height 131
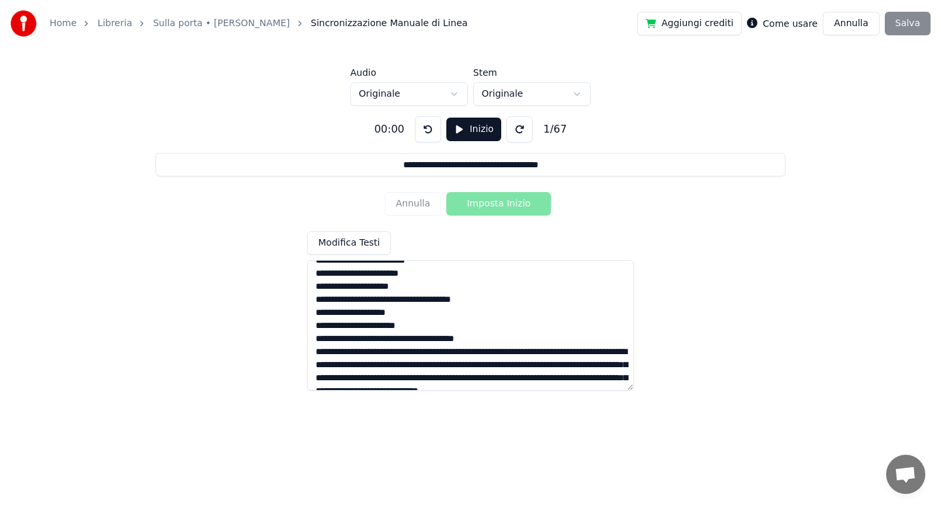
click at [421, 353] on textarea at bounding box center [470, 325] width 327 height 131
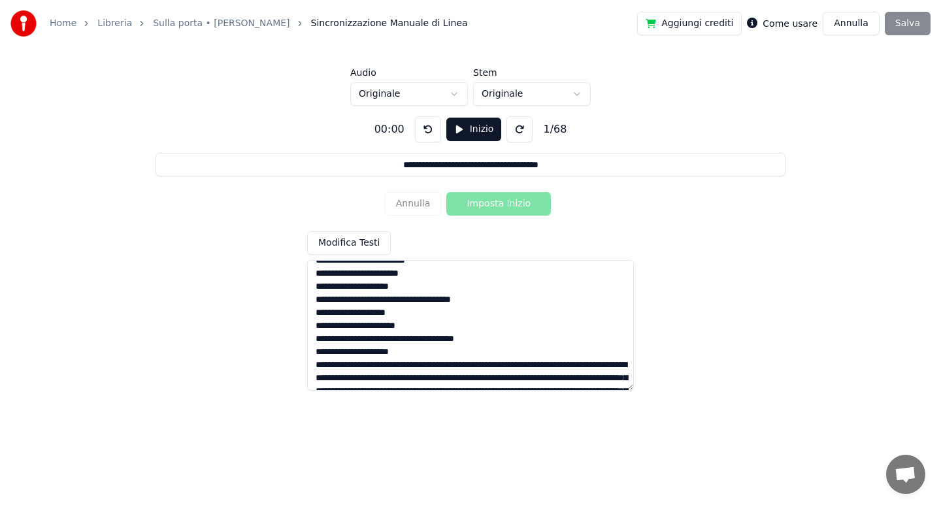
click at [384, 367] on textarea at bounding box center [470, 325] width 327 height 131
click at [407, 378] on textarea at bounding box center [470, 325] width 327 height 131
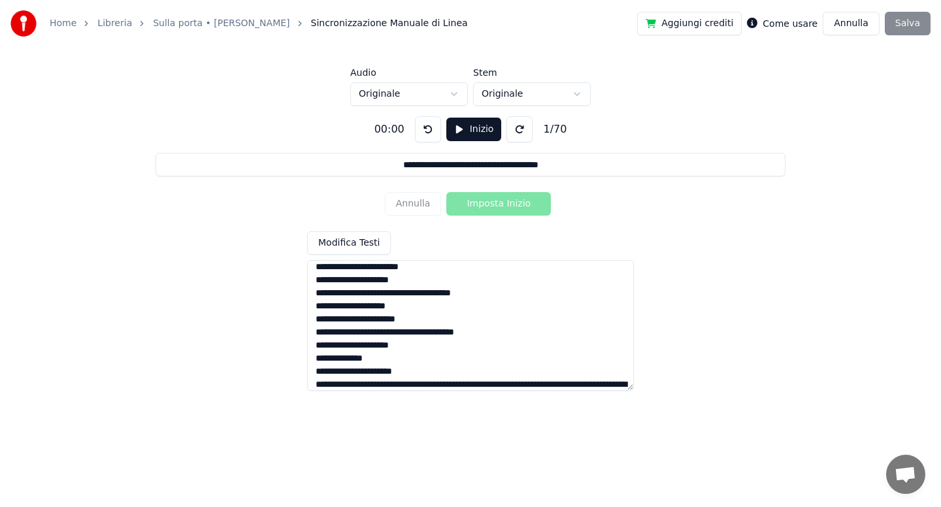
scroll to position [834, 0]
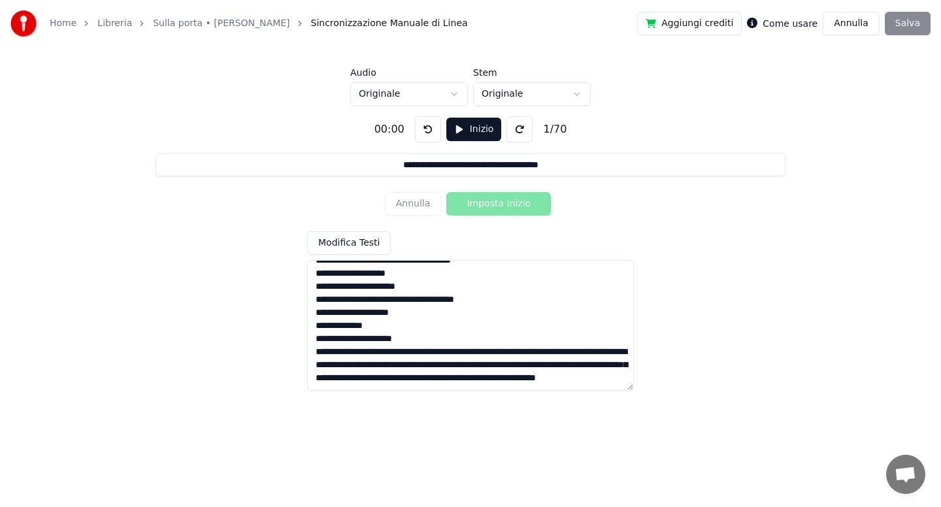
click at [406, 340] on textarea at bounding box center [470, 325] width 327 height 131
click at [411, 353] on textarea at bounding box center [470, 325] width 327 height 131
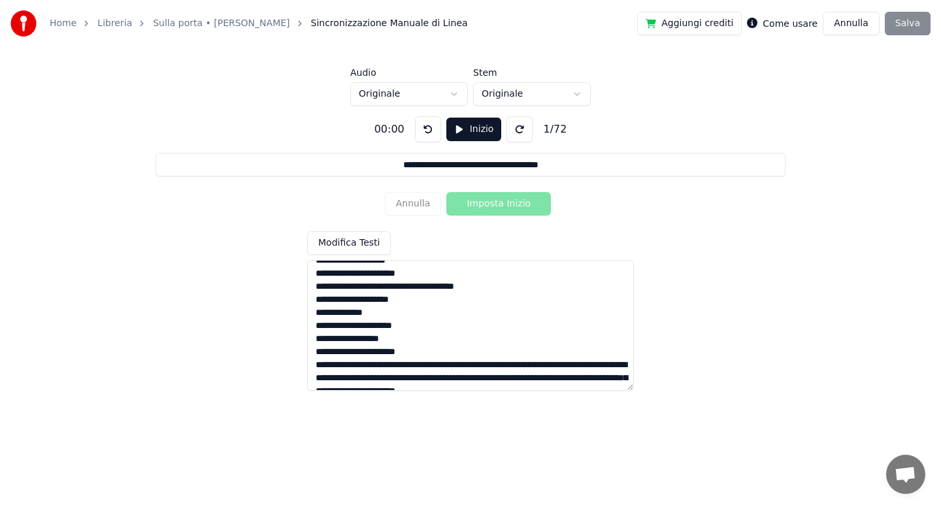
click at [463, 366] on textarea at bounding box center [470, 325] width 327 height 131
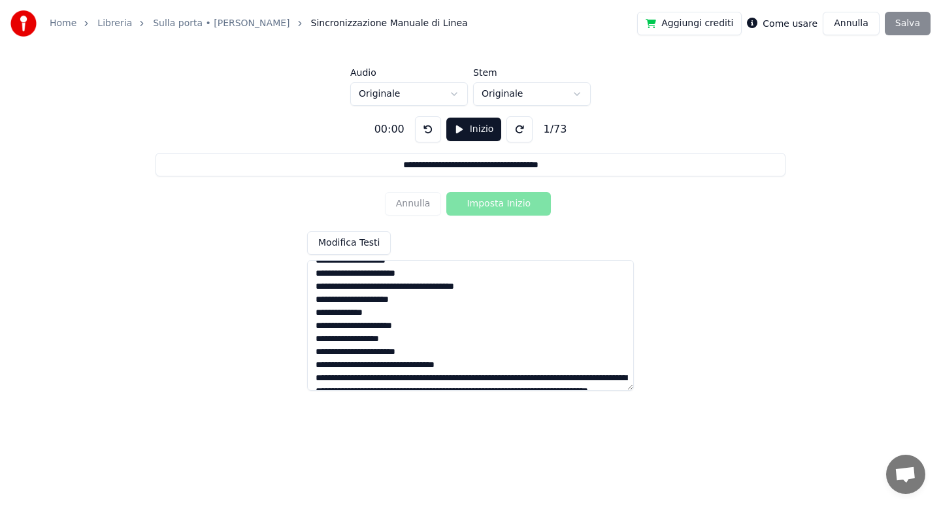
click at [397, 380] on textarea at bounding box center [470, 325] width 327 height 131
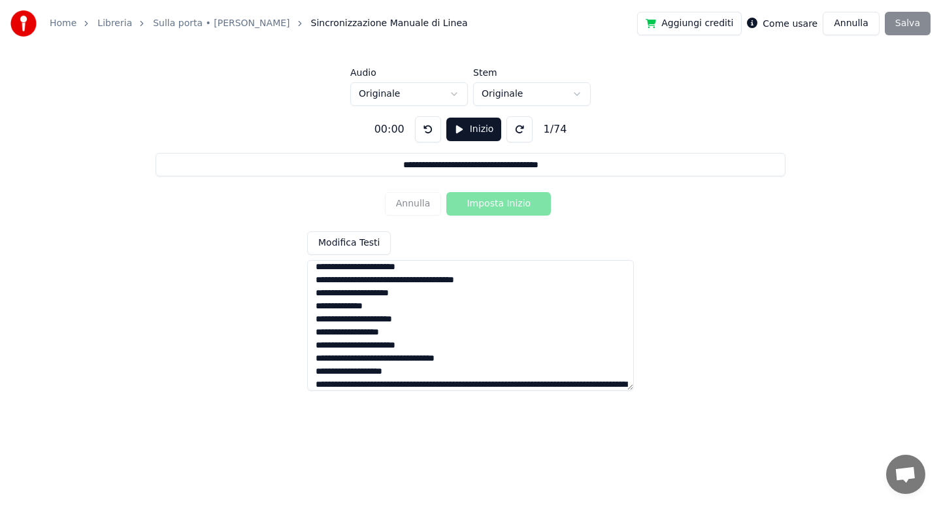
scroll to position [873, 0]
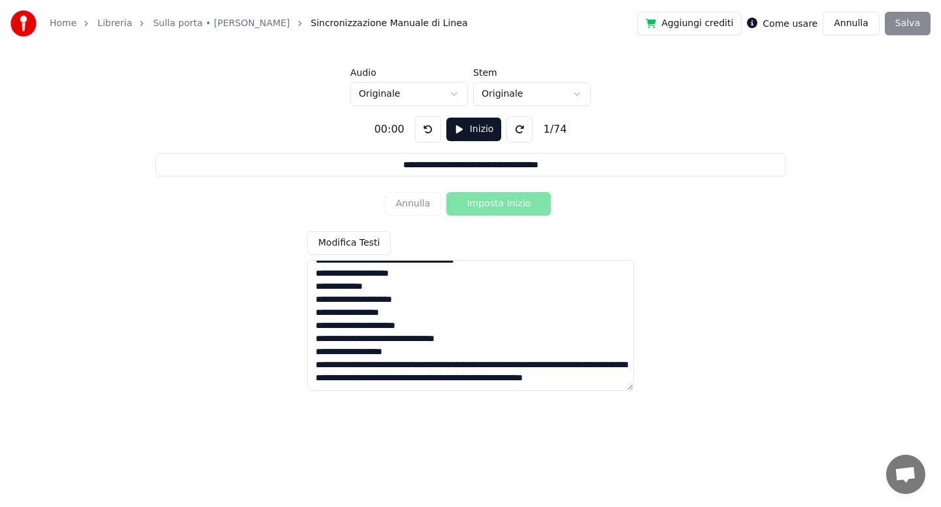
click at [454, 354] on textarea at bounding box center [470, 325] width 327 height 131
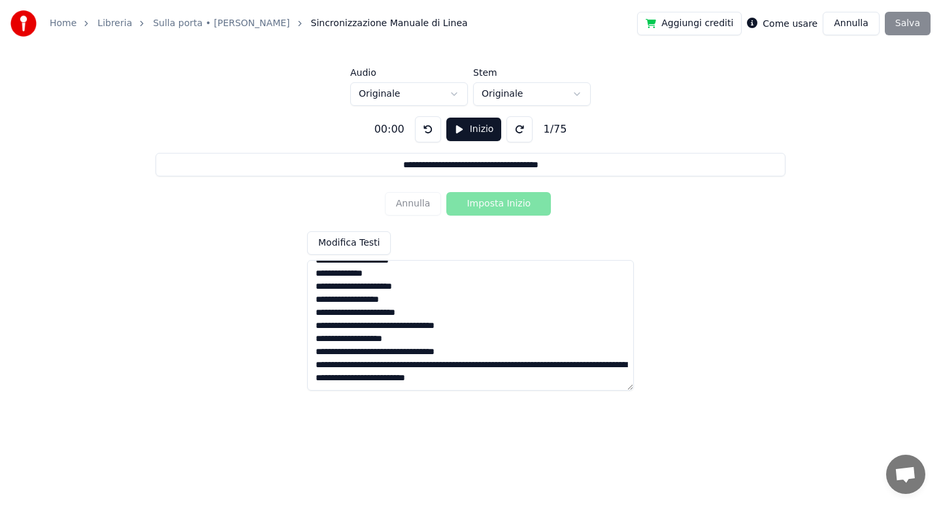
click at [424, 365] on textarea at bounding box center [470, 325] width 327 height 131
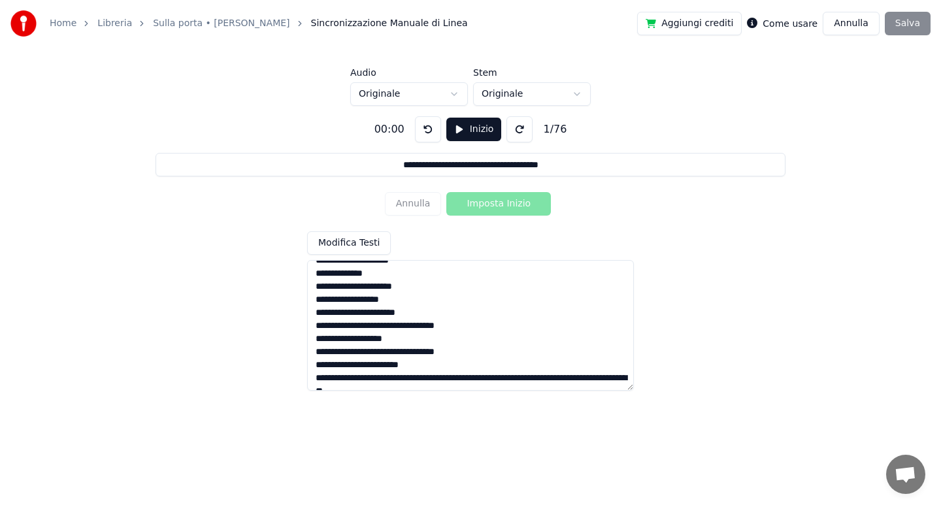
click at [463, 381] on textarea at bounding box center [470, 325] width 327 height 131
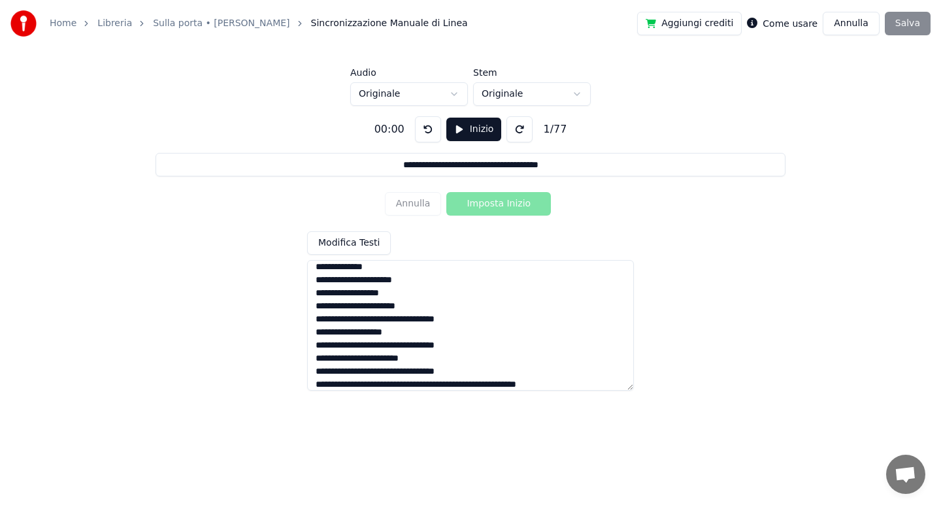
click at [419, 384] on textarea at bounding box center [470, 325] width 327 height 131
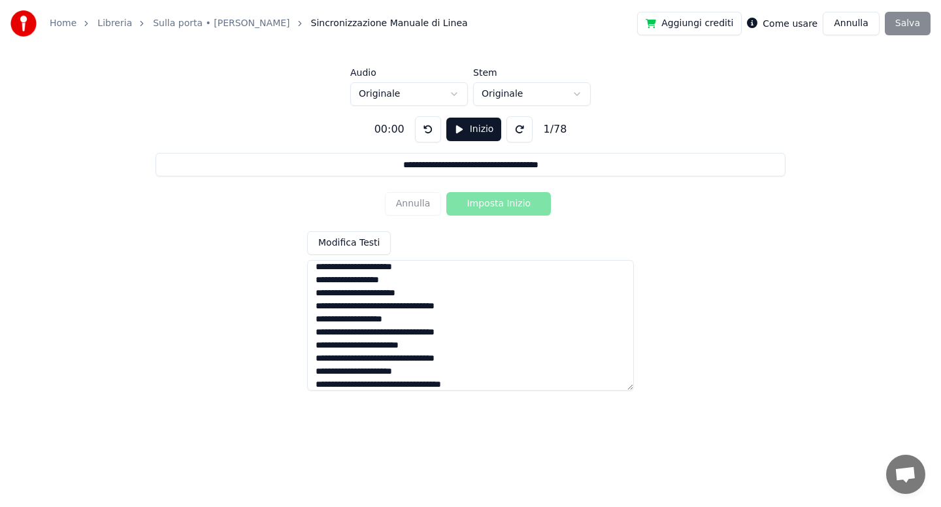
type textarea "**********"
click at [453, 96] on html "**********" at bounding box center [470, 196] width 941 height 393
click at [466, 133] on button "Inizio" at bounding box center [474, 130] width 56 height 24
click at [481, 200] on button "Imposta Inizio" at bounding box center [498, 204] width 105 height 24
click at [483, 206] on button "Imposta Fine" at bounding box center [498, 204] width 105 height 24
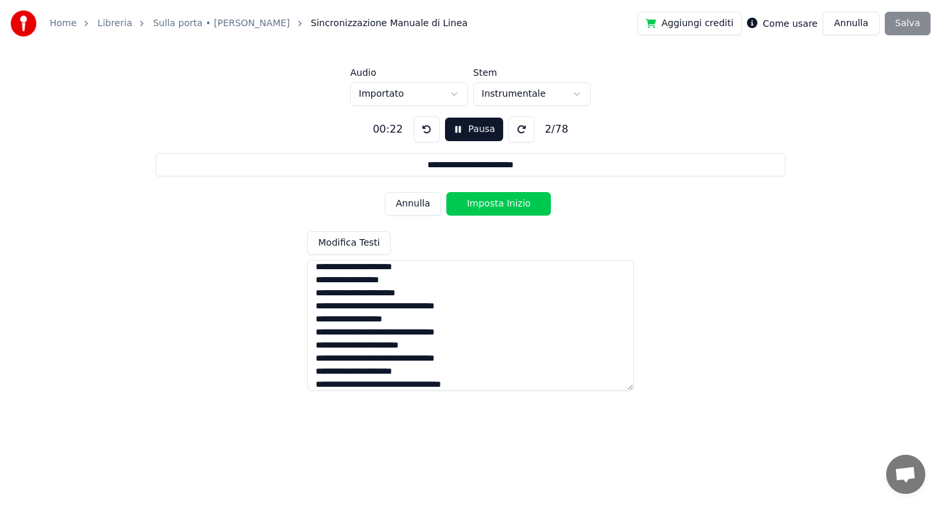
click at [483, 206] on button "Imposta Inizio" at bounding box center [498, 204] width 105 height 24
click at [483, 206] on button "Imposta Fine" at bounding box center [498, 204] width 105 height 24
click at [483, 206] on button "Imposta Inizio" at bounding box center [498, 204] width 105 height 24
click at [483, 206] on button "Imposta Fine" at bounding box center [498, 204] width 105 height 24
click at [483, 206] on button "Imposta Inizio" at bounding box center [498, 204] width 105 height 24
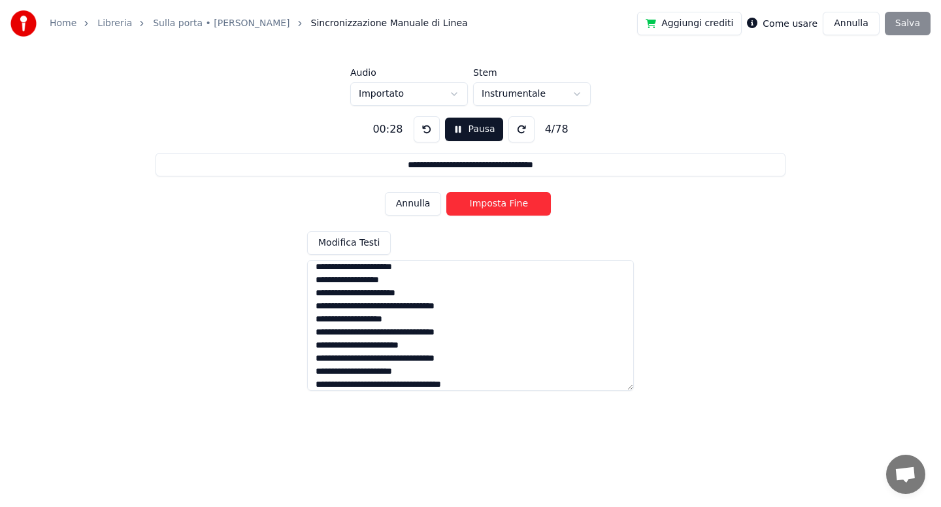
click at [483, 206] on button "Imposta Fine" at bounding box center [498, 204] width 105 height 24
click at [483, 206] on button "Imposta Inizio" at bounding box center [498, 204] width 105 height 24
click at [483, 206] on button "Imposta Fine" at bounding box center [498, 204] width 105 height 24
click at [483, 206] on button "Imposta Inizio" at bounding box center [498, 204] width 105 height 24
click at [483, 206] on button "Imposta Fine" at bounding box center [498, 204] width 105 height 24
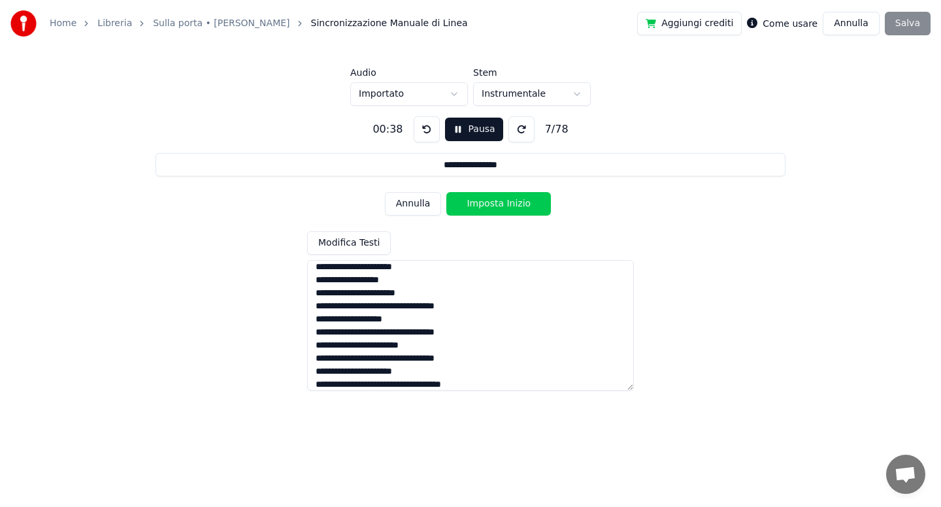
click at [483, 206] on button "Imposta Inizio" at bounding box center [498, 204] width 105 height 24
click at [483, 206] on button "Imposta Fine" at bounding box center [498, 204] width 105 height 24
click at [483, 206] on button "Imposta Inizio" at bounding box center [498, 204] width 105 height 24
click at [483, 206] on button "Imposta Fine" at bounding box center [498, 204] width 105 height 24
click at [483, 206] on button "Imposta Inizio" at bounding box center [498, 204] width 105 height 24
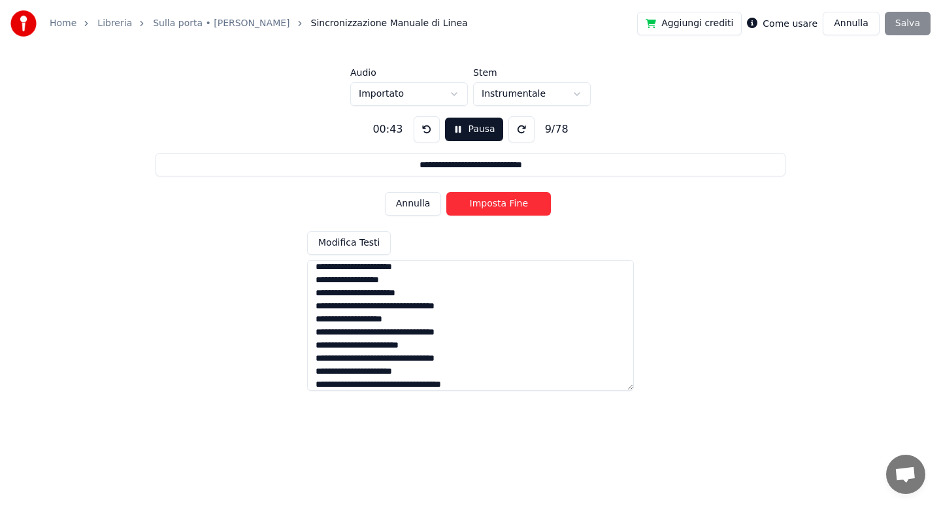
click at [483, 206] on button "Imposta Fine" at bounding box center [498, 204] width 105 height 24
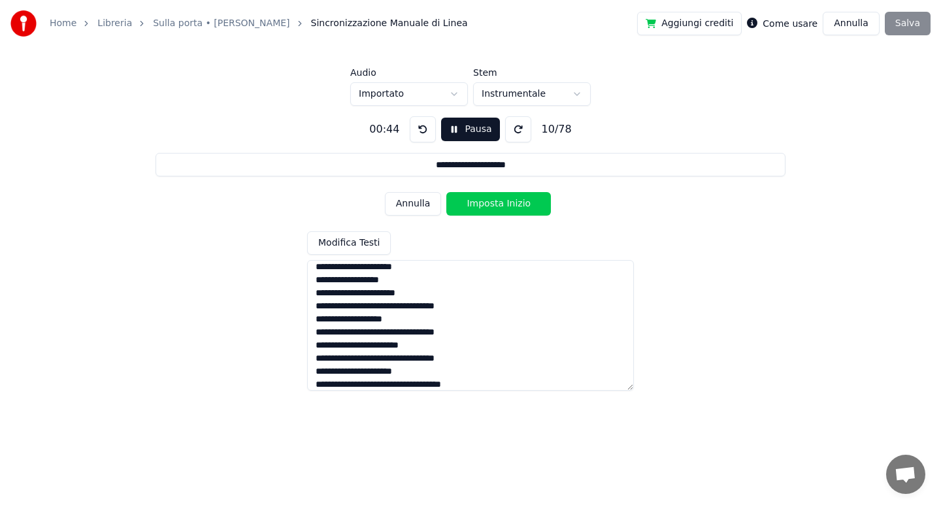
click at [483, 206] on button "Imposta Inizio" at bounding box center [498, 204] width 105 height 24
click at [483, 206] on button "Imposta Fine" at bounding box center [498, 204] width 105 height 24
click at [483, 206] on button "Imposta Inizio" at bounding box center [498, 204] width 105 height 24
click at [483, 206] on button "Imposta Fine" at bounding box center [498, 204] width 105 height 24
click at [483, 206] on button "Imposta Inizio" at bounding box center [498, 204] width 105 height 24
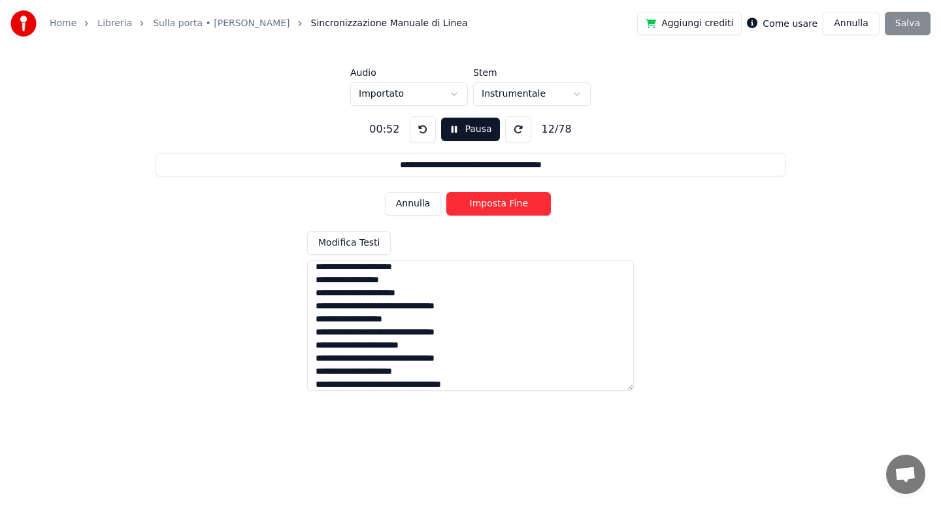
click at [483, 206] on button "Imposta Fine" at bounding box center [498, 204] width 105 height 24
click at [483, 206] on button "Imposta Inizio" at bounding box center [498, 204] width 105 height 24
click at [483, 206] on button "Imposta Fine" at bounding box center [498, 204] width 105 height 24
click at [483, 206] on button "Imposta Inizio" at bounding box center [498, 204] width 105 height 24
click at [483, 206] on button "Imposta Fine" at bounding box center [498, 204] width 105 height 24
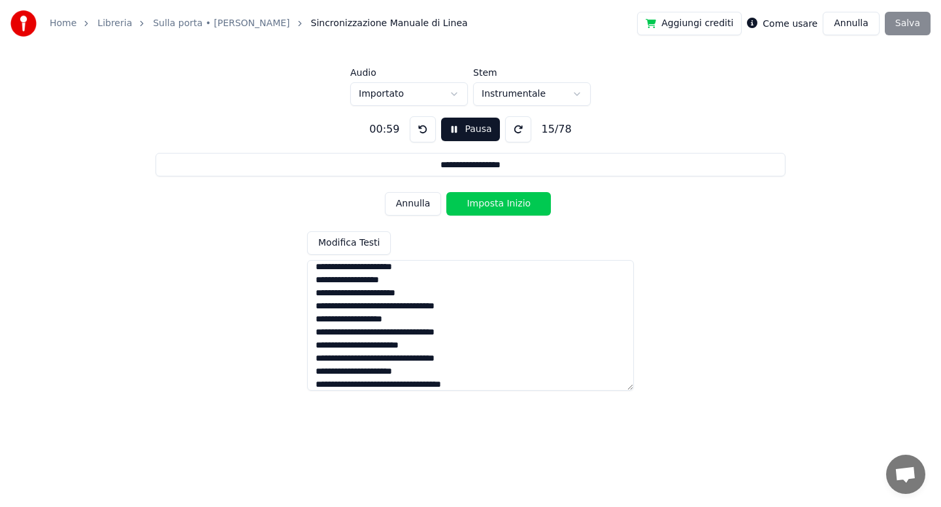
click at [483, 206] on button "Imposta Inizio" at bounding box center [498, 204] width 105 height 24
click at [483, 206] on button "Imposta Fine" at bounding box center [498, 204] width 105 height 24
click at [483, 206] on button "Imposta Inizio" at bounding box center [498, 204] width 105 height 24
click at [483, 206] on button "Imposta Fine" at bounding box center [498, 204] width 105 height 24
click at [483, 206] on button "Imposta Inizio" at bounding box center [498, 204] width 105 height 24
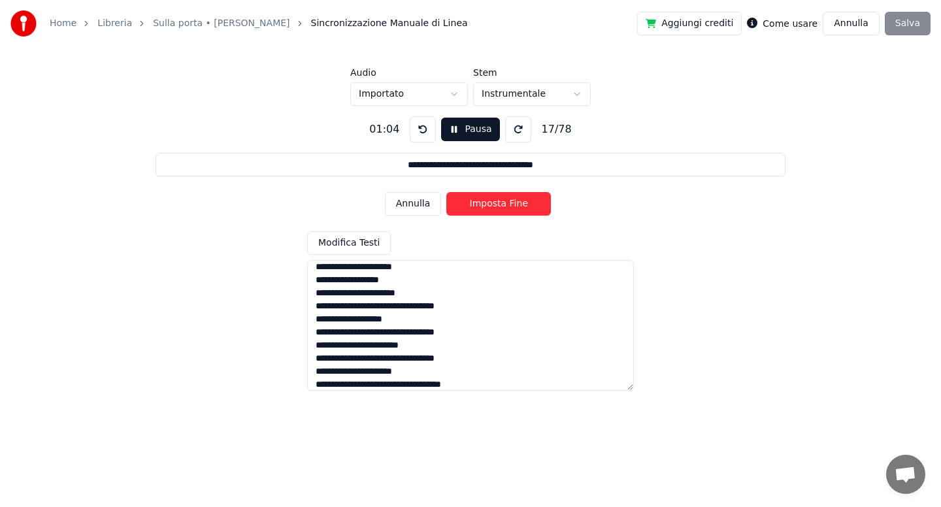
click at [483, 206] on button "Imposta Fine" at bounding box center [498, 204] width 105 height 24
click at [483, 206] on button "Imposta Inizio" at bounding box center [498, 204] width 105 height 24
click at [483, 206] on button "Imposta Fine" at bounding box center [498, 204] width 105 height 24
click at [483, 206] on button "Imposta Inizio" at bounding box center [498, 204] width 105 height 24
click at [483, 206] on button "Imposta Fine" at bounding box center [498, 204] width 105 height 24
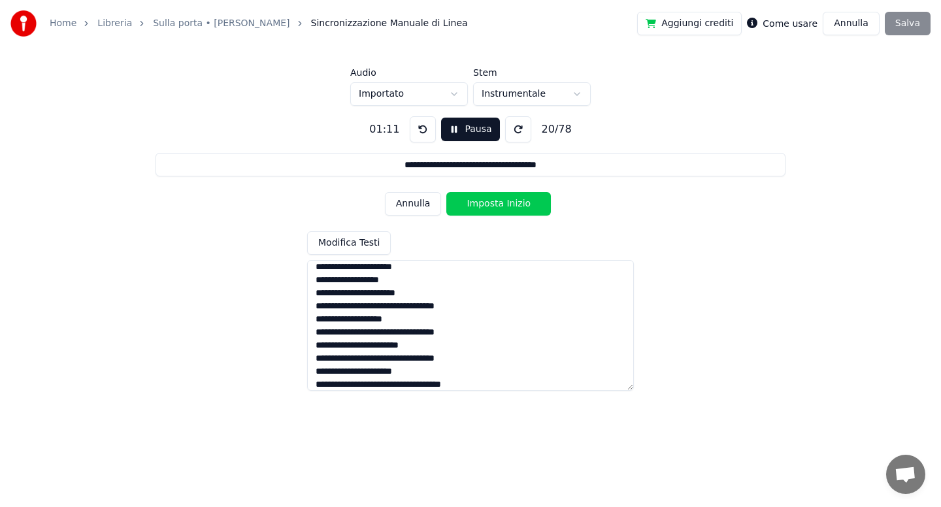
click at [483, 206] on button "Imposta Inizio" at bounding box center [498, 204] width 105 height 24
click at [483, 206] on button "Imposta Fine" at bounding box center [498, 204] width 105 height 24
click at [483, 206] on button "Imposta Inizio" at bounding box center [498, 204] width 105 height 24
click at [483, 206] on button "Imposta Fine" at bounding box center [498, 204] width 105 height 24
click at [483, 206] on button "Imposta Inizio" at bounding box center [498, 204] width 105 height 24
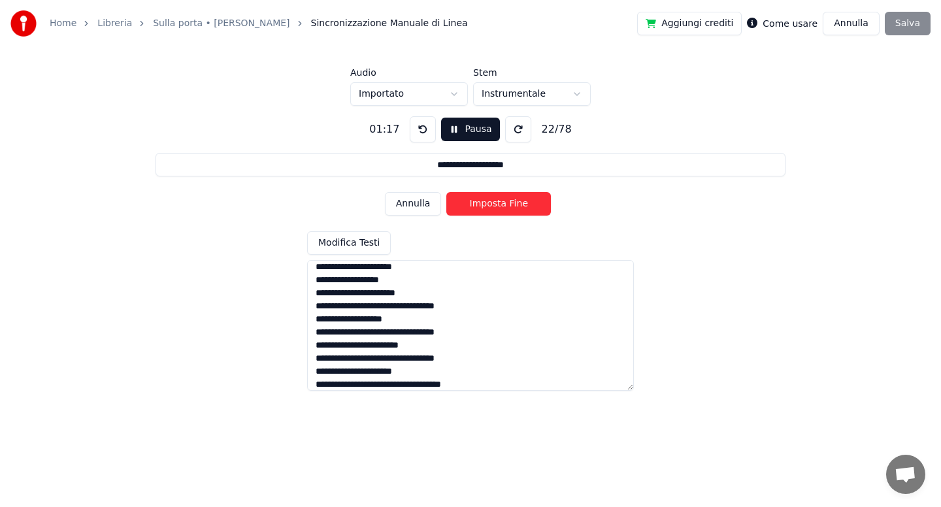
click at [483, 206] on button "Imposta Fine" at bounding box center [498, 204] width 105 height 24
click at [483, 206] on button "Imposta Inizio" at bounding box center [498, 204] width 105 height 24
click at [483, 206] on button "Imposta Fine" at bounding box center [498, 204] width 105 height 24
click at [483, 206] on button "Imposta Inizio" at bounding box center [498, 204] width 105 height 24
click at [483, 206] on button "Imposta Fine" at bounding box center [498, 204] width 105 height 24
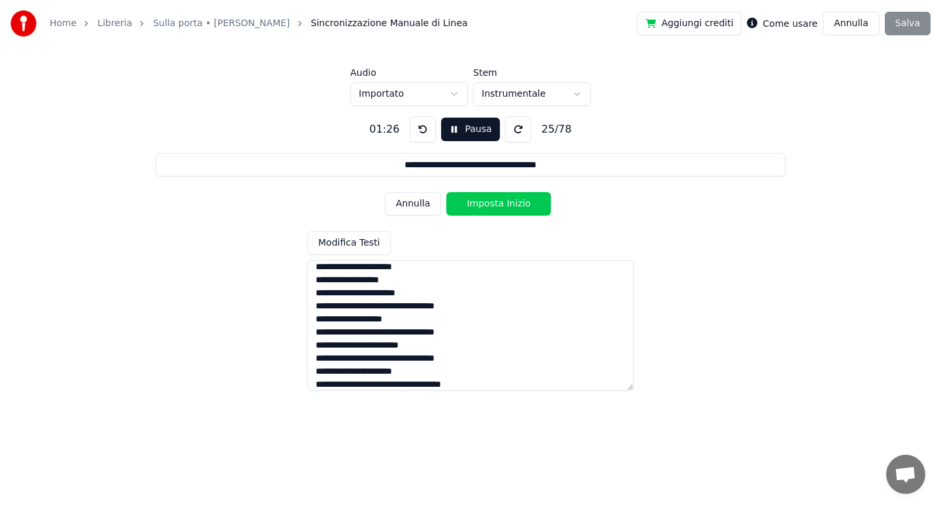
click at [483, 206] on button "Imposta Inizio" at bounding box center [498, 204] width 105 height 24
click at [483, 206] on button "Imposta Fine" at bounding box center [498, 204] width 105 height 24
click at [483, 206] on button "Imposta Inizio" at bounding box center [498, 204] width 105 height 24
click at [483, 206] on button "Imposta Fine" at bounding box center [498, 204] width 105 height 24
click at [483, 206] on button "Imposta Inizio" at bounding box center [498, 204] width 105 height 24
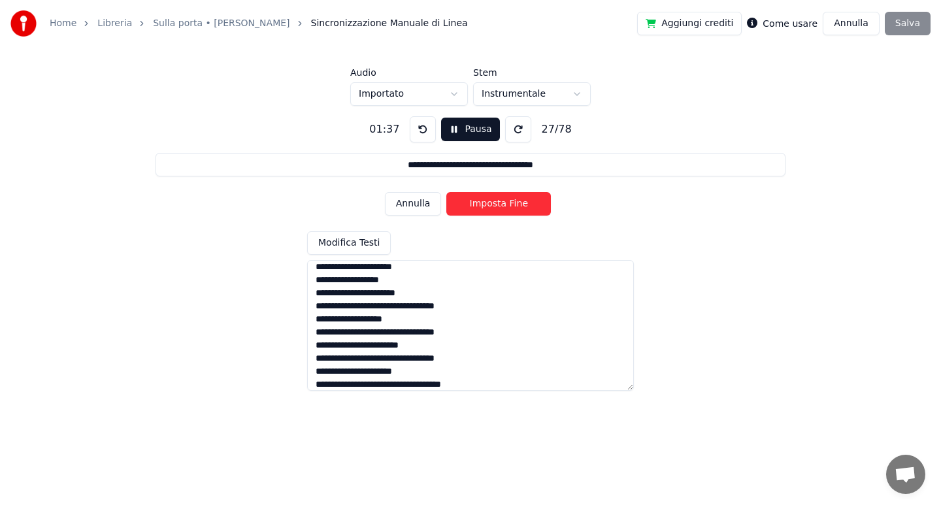
click at [483, 206] on button "Imposta Fine" at bounding box center [498, 204] width 105 height 24
click at [483, 206] on button "Imposta Inizio" at bounding box center [498, 204] width 105 height 24
click at [483, 206] on button "Imposta Fine" at bounding box center [498, 204] width 105 height 24
click at [483, 206] on button "Imposta Inizio" at bounding box center [498, 204] width 105 height 24
click at [483, 206] on button "Imposta Fine" at bounding box center [498, 204] width 105 height 24
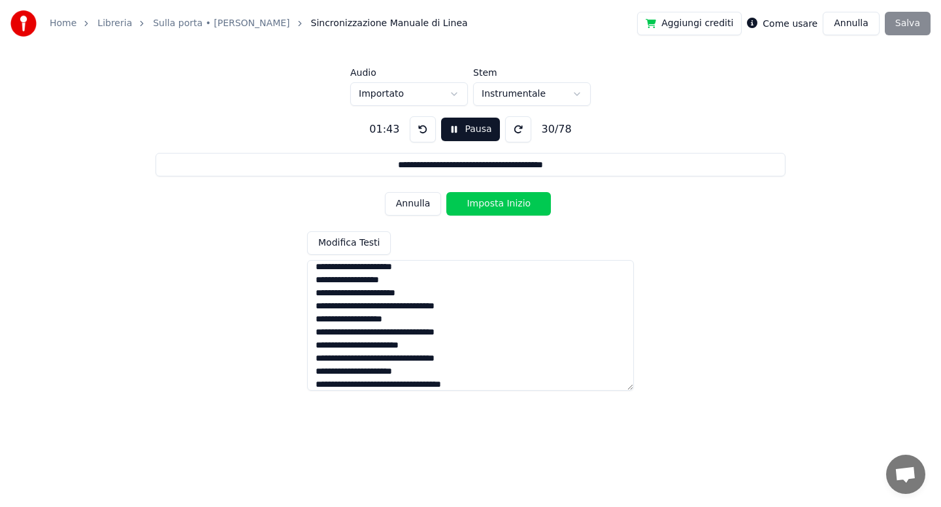
click at [483, 206] on button "Imposta Inizio" at bounding box center [498, 204] width 105 height 24
click at [483, 206] on button "Imposta Fine" at bounding box center [498, 204] width 105 height 24
click at [483, 206] on button "Imposta Inizio" at bounding box center [498, 204] width 105 height 24
click at [483, 206] on button "Imposta Fine" at bounding box center [498, 204] width 105 height 24
click at [483, 206] on button "Imposta Inizio" at bounding box center [498, 204] width 105 height 24
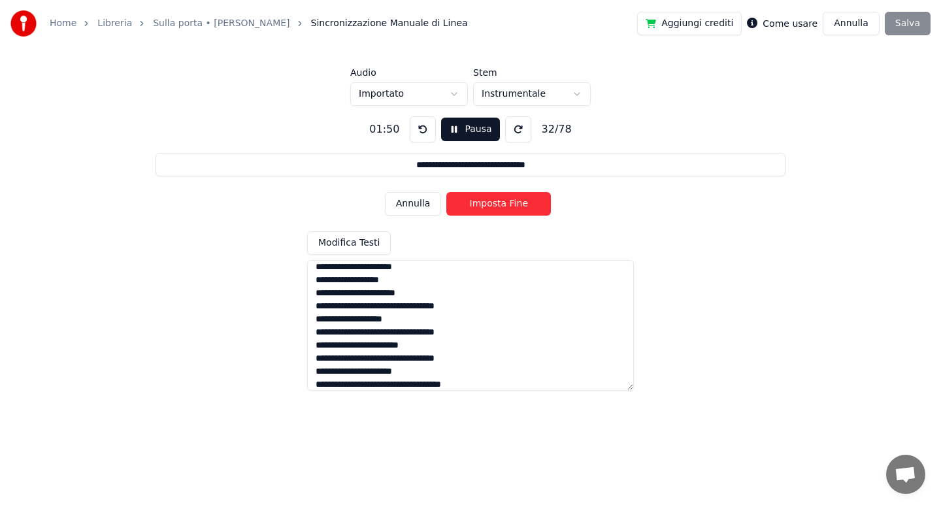
click at [483, 206] on button "Imposta Fine" at bounding box center [498, 204] width 105 height 24
click at [483, 206] on button "Imposta Inizio" at bounding box center [498, 204] width 105 height 24
click at [483, 206] on button "Imposta Fine" at bounding box center [498, 204] width 105 height 24
click at [483, 206] on button "Imposta Inizio" at bounding box center [498, 204] width 105 height 24
click at [483, 206] on button "Imposta Fine" at bounding box center [498, 204] width 105 height 24
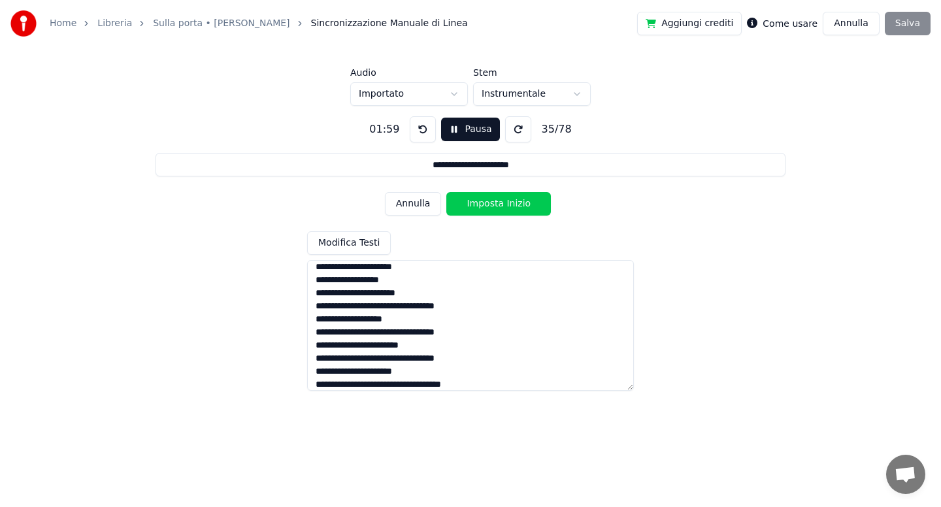
click at [483, 206] on button "Imposta Inizio" at bounding box center [498, 204] width 105 height 24
click at [483, 206] on button "Imposta Fine" at bounding box center [498, 204] width 105 height 24
click at [483, 206] on button "Imposta Inizio" at bounding box center [498, 204] width 105 height 24
click at [483, 206] on button "Imposta Fine" at bounding box center [498, 204] width 105 height 24
click at [483, 206] on button "Imposta Inizio" at bounding box center [498, 204] width 105 height 24
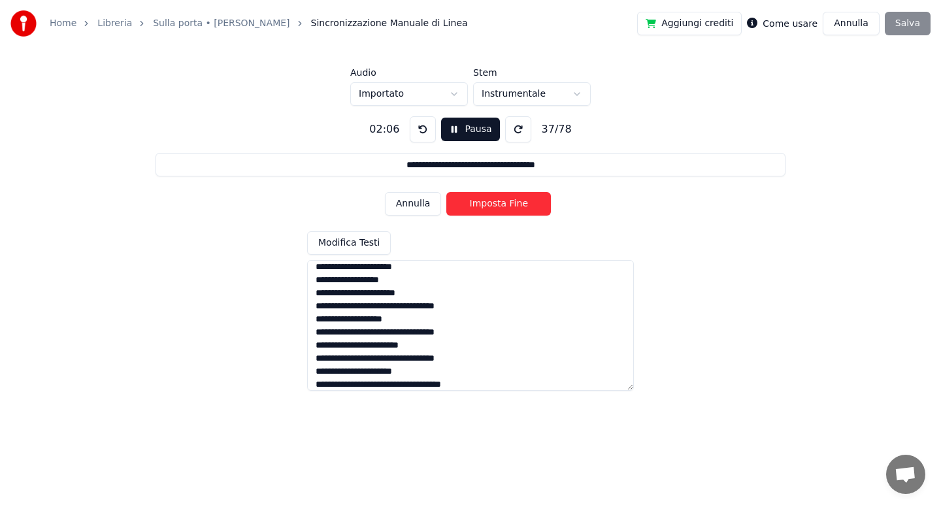
click at [483, 206] on button "Imposta Fine" at bounding box center [498, 204] width 105 height 24
click at [483, 206] on button "Imposta Inizio" at bounding box center [498, 204] width 105 height 24
click at [483, 206] on button "Imposta Fine" at bounding box center [498, 204] width 105 height 24
click at [483, 206] on button "Imposta Inizio" at bounding box center [498, 204] width 105 height 24
click at [483, 206] on button "Imposta Fine" at bounding box center [498, 204] width 105 height 24
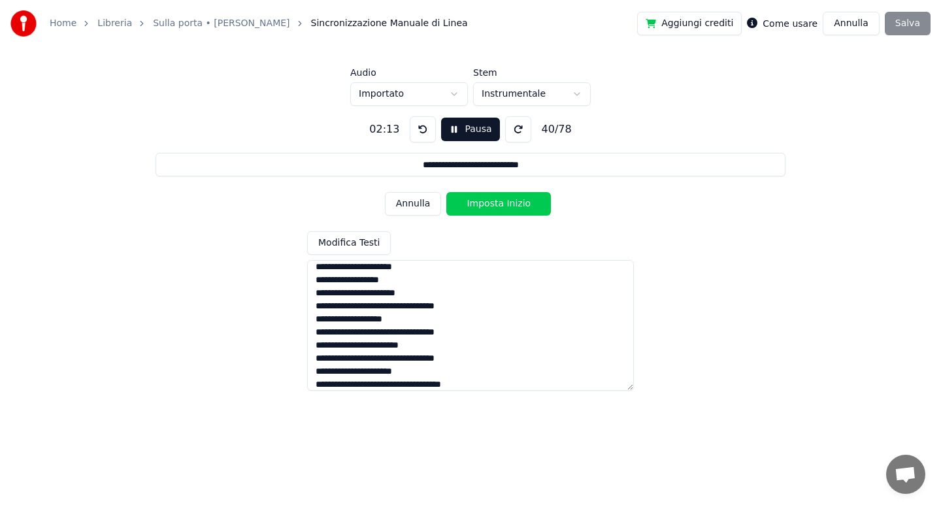
click at [483, 206] on button "Imposta Inizio" at bounding box center [498, 204] width 105 height 24
click at [483, 206] on button "Imposta Fine" at bounding box center [498, 204] width 105 height 24
click at [483, 206] on button "Imposta Inizio" at bounding box center [498, 204] width 105 height 24
click at [483, 206] on button "Imposta Fine" at bounding box center [498, 204] width 105 height 24
click at [483, 206] on button "Imposta Inizio" at bounding box center [498, 204] width 105 height 24
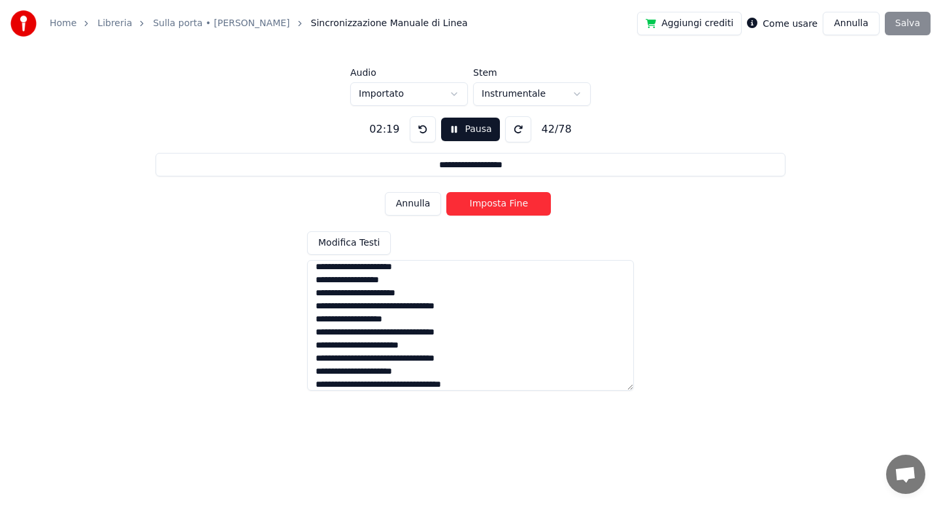
click at [483, 206] on button "Imposta Fine" at bounding box center [498, 204] width 105 height 24
click at [483, 206] on button "Imposta Inizio" at bounding box center [498, 204] width 105 height 24
click at [483, 206] on button "Imposta Fine" at bounding box center [498, 204] width 105 height 24
click at [483, 206] on button "Imposta Inizio" at bounding box center [498, 204] width 105 height 24
click at [483, 206] on button "Imposta Fine" at bounding box center [498, 204] width 105 height 24
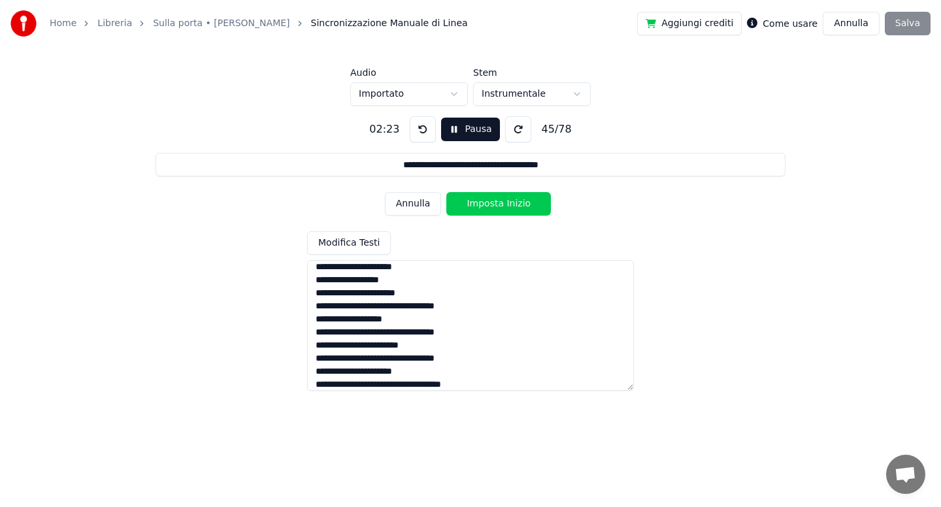
click at [483, 206] on button "Imposta Inizio" at bounding box center [498, 204] width 105 height 24
click at [483, 206] on button "Imposta Fine" at bounding box center [498, 204] width 105 height 24
click at [483, 206] on button "Imposta Inizio" at bounding box center [498, 204] width 105 height 24
click at [483, 206] on button "Imposta Fine" at bounding box center [498, 204] width 105 height 24
click at [483, 206] on button "Imposta Inizio" at bounding box center [498, 204] width 105 height 24
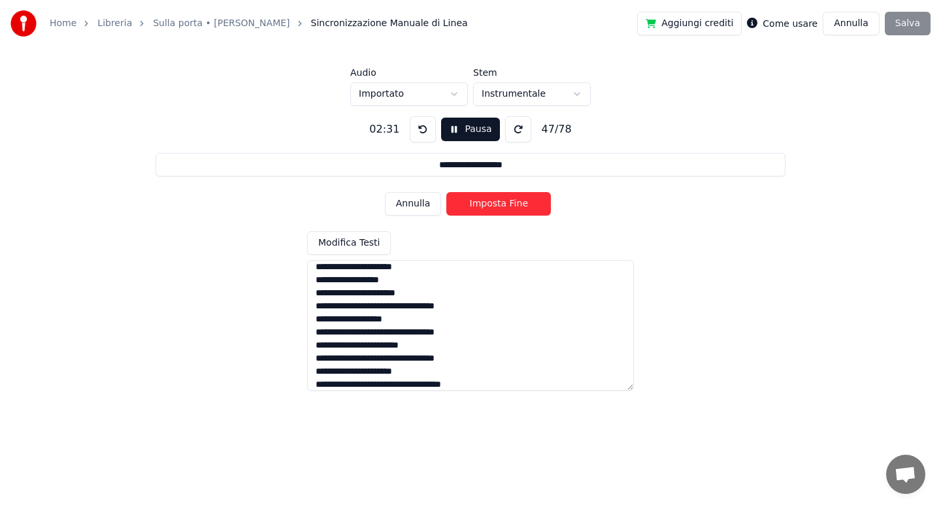
click at [483, 206] on button "Imposta Fine" at bounding box center [498, 204] width 105 height 24
click at [483, 206] on button "Imposta Inizio" at bounding box center [498, 204] width 105 height 24
click at [483, 206] on button "Imposta Fine" at bounding box center [498, 204] width 105 height 24
click at [483, 206] on button "Imposta Inizio" at bounding box center [498, 204] width 105 height 24
click at [483, 206] on button "Imposta Fine" at bounding box center [498, 204] width 105 height 24
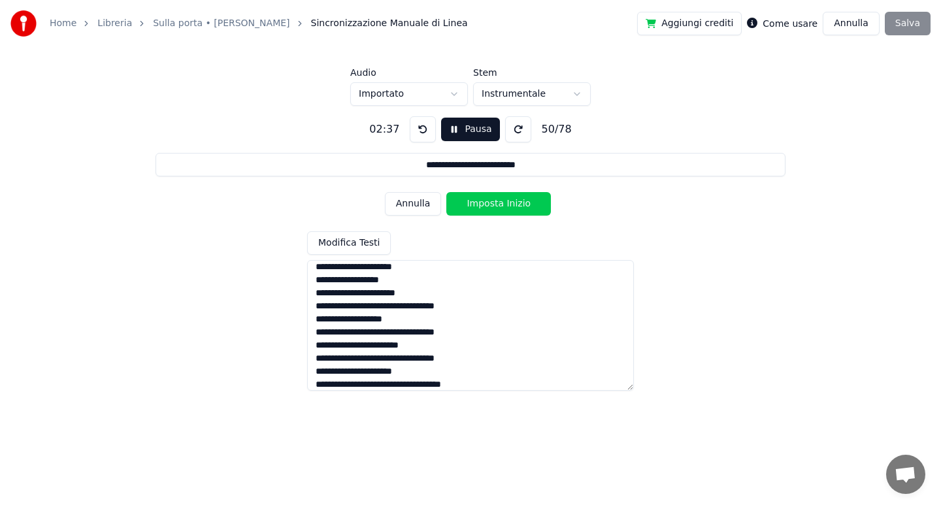
click at [483, 206] on button "Imposta Inizio" at bounding box center [498, 204] width 105 height 24
click at [483, 206] on button "Imposta Fine" at bounding box center [498, 204] width 105 height 24
click at [483, 206] on button "Imposta Inizio" at bounding box center [498, 204] width 105 height 24
click at [483, 206] on button "Imposta Fine" at bounding box center [498, 204] width 105 height 24
click at [483, 206] on button "Imposta Inizio" at bounding box center [498, 204] width 105 height 24
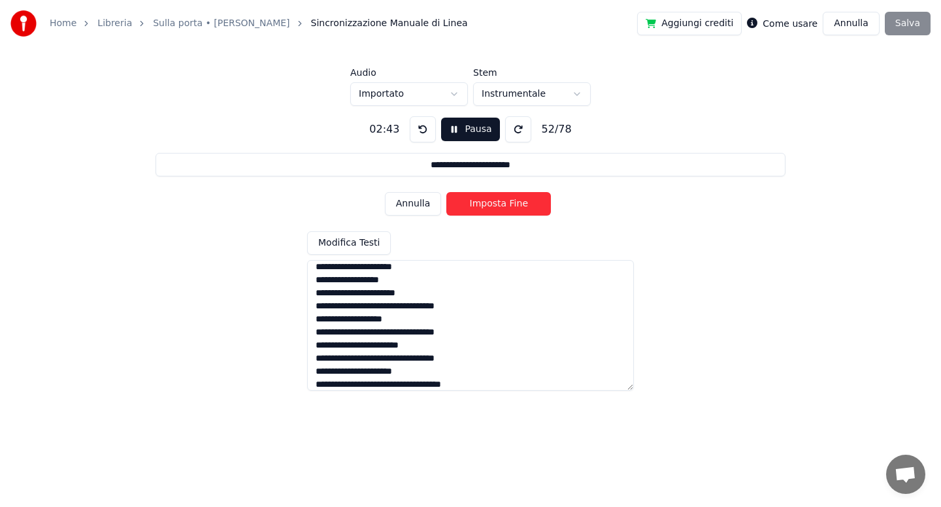
click at [483, 206] on button "Imposta Fine" at bounding box center [498, 204] width 105 height 24
click at [483, 206] on button "Imposta Inizio" at bounding box center [498, 204] width 105 height 24
click at [483, 206] on button "Imposta Fine" at bounding box center [498, 204] width 105 height 24
click at [483, 206] on button "Imposta Inizio" at bounding box center [498, 204] width 105 height 24
click at [483, 206] on button "Imposta Fine" at bounding box center [498, 204] width 105 height 24
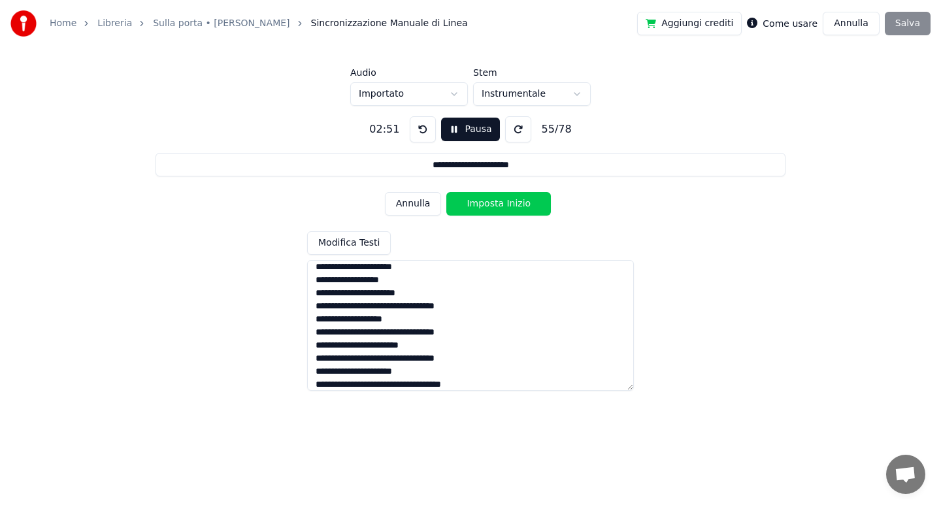
click at [483, 206] on button "Imposta Inizio" at bounding box center [498, 204] width 105 height 24
click at [483, 206] on button "Imposta Fine" at bounding box center [498, 204] width 105 height 24
click at [483, 206] on button "Imposta Inizio" at bounding box center [498, 204] width 105 height 24
click at [483, 206] on button "Imposta Fine" at bounding box center [498, 204] width 105 height 24
click at [483, 206] on button "Imposta Inizio" at bounding box center [498, 204] width 105 height 24
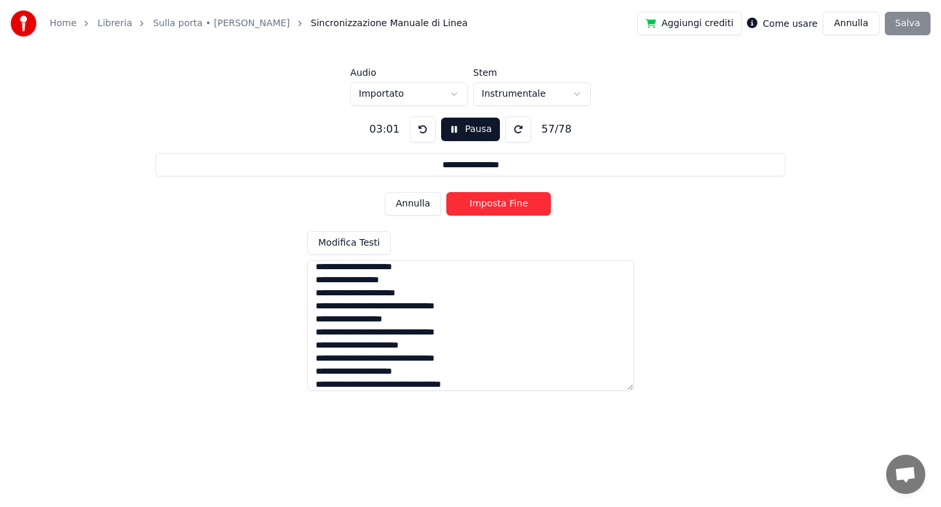
click at [483, 206] on button "Imposta Fine" at bounding box center [498, 204] width 105 height 24
click at [483, 206] on button "Imposta Inizio" at bounding box center [498, 204] width 105 height 24
click at [483, 206] on button "Imposta Fine" at bounding box center [498, 204] width 105 height 24
click at [483, 206] on button "Imposta Inizio" at bounding box center [498, 204] width 105 height 24
click at [483, 206] on button "Imposta Fine" at bounding box center [498, 204] width 105 height 24
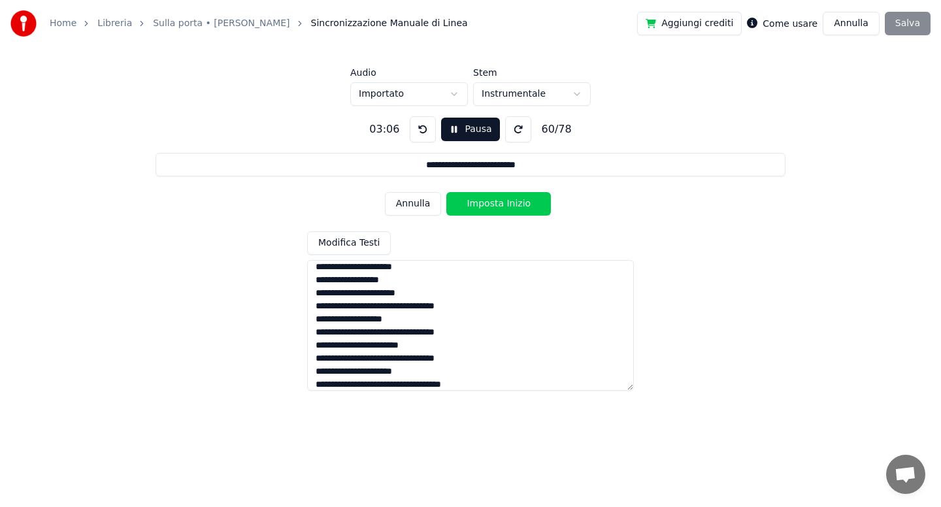
click at [483, 206] on button "Imposta Inizio" at bounding box center [498, 204] width 105 height 24
click at [483, 206] on button "Imposta Fine" at bounding box center [498, 204] width 105 height 24
click at [483, 206] on button "Imposta Inizio" at bounding box center [498, 204] width 105 height 24
click at [483, 206] on button "Imposta Fine" at bounding box center [498, 204] width 105 height 24
click at [483, 206] on button "Imposta Inizio" at bounding box center [498, 204] width 105 height 24
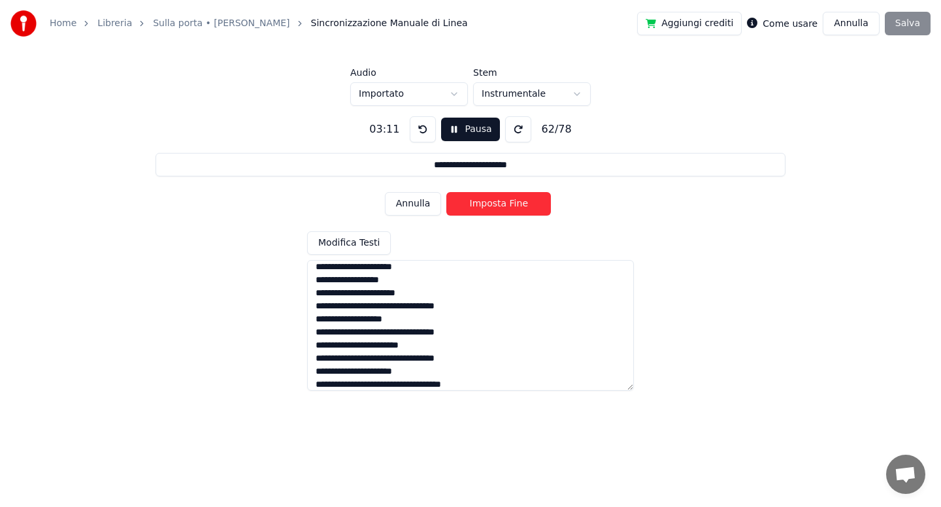
click at [483, 206] on button "Imposta Fine" at bounding box center [498, 204] width 105 height 24
click at [483, 206] on button "Imposta Inizio" at bounding box center [498, 204] width 105 height 24
click at [483, 206] on button "Imposta Fine" at bounding box center [498, 204] width 105 height 24
click at [483, 206] on button "Imposta Inizio" at bounding box center [498, 204] width 105 height 24
click at [483, 206] on button "Imposta Fine" at bounding box center [498, 204] width 105 height 24
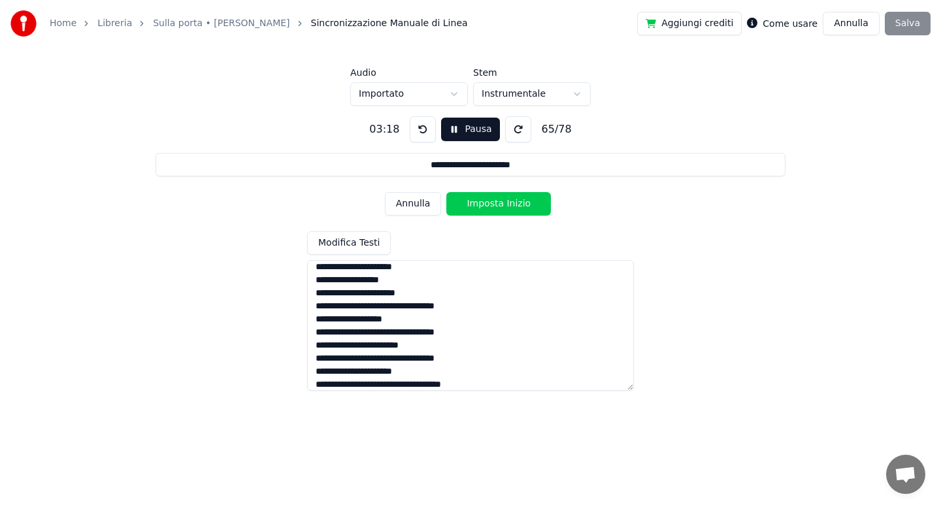
click at [483, 206] on button "Imposta Inizio" at bounding box center [498, 204] width 105 height 24
click at [483, 206] on button "Imposta Fine" at bounding box center [498, 204] width 105 height 24
click at [483, 206] on button "Imposta Inizio" at bounding box center [498, 204] width 105 height 24
click at [483, 206] on button "Imposta Fine" at bounding box center [498, 204] width 105 height 24
click at [483, 206] on button "Imposta Inizio" at bounding box center [498, 204] width 105 height 24
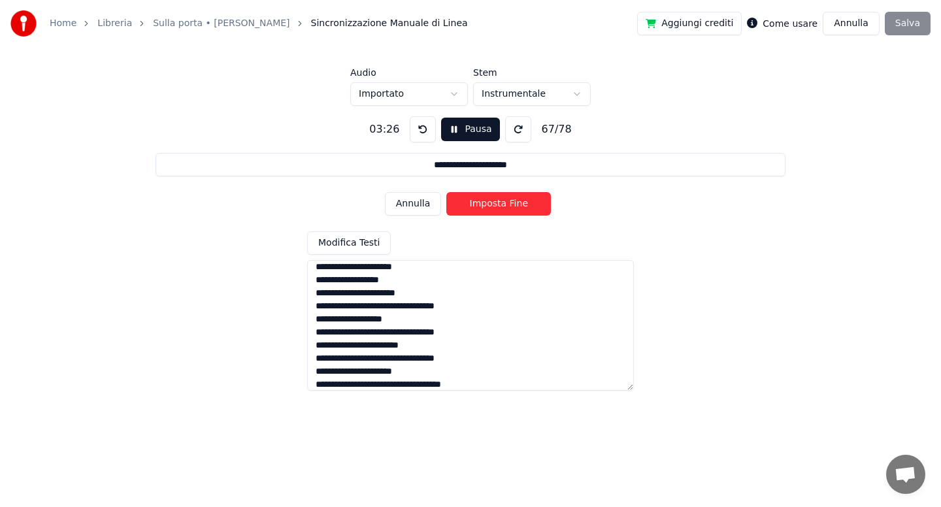
click at [483, 206] on button "Imposta Fine" at bounding box center [498, 204] width 105 height 24
click at [483, 206] on button "Imposta Inizio" at bounding box center [498, 204] width 105 height 24
click at [483, 206] on button "Imposta Fine" at bounding box center [498, 204] width 105 height 24
click at [483, 206] on button "Imposta Inizio" at bounding box center [498, 204] width 105 height 24
click at [483, 206] on button "Imposta Fine" at bounding box center [498, 204] width 105 height 24
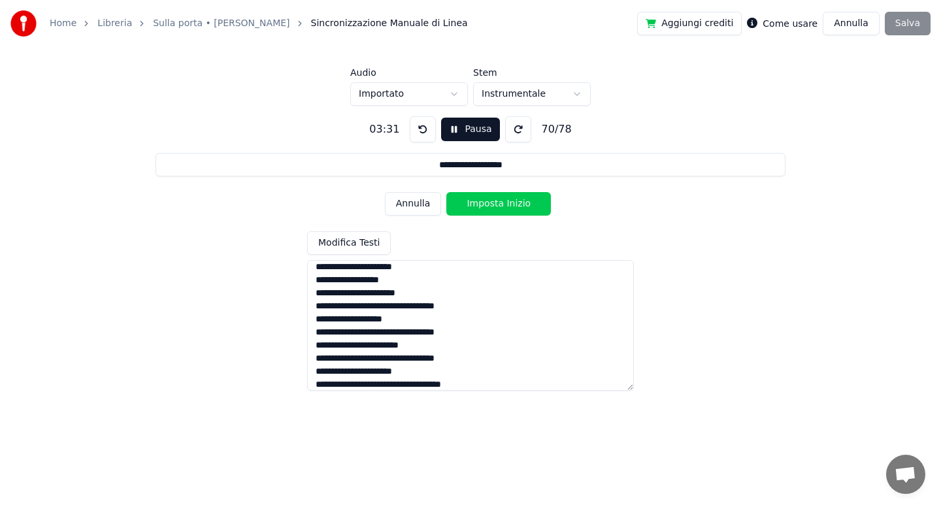
click at [483, 206] on button "Imposta Inizio" at bounding box center [498, 204] width 105 height 24
click at [483, 206] on button "Imposta Fine" at bounding box center [498, 204] width 105 height 24
click at [483, 206] on button "Imposta Inizio" at bounding box center [498, 204] width 105 height 24
click at [483, 206] on button "Imposta Fine" at bounding box center [498, 204] width 105 height 24
click at [483, 206] on button "Imposta Inizio" at bounding box center [498, 204] width 105 height 24
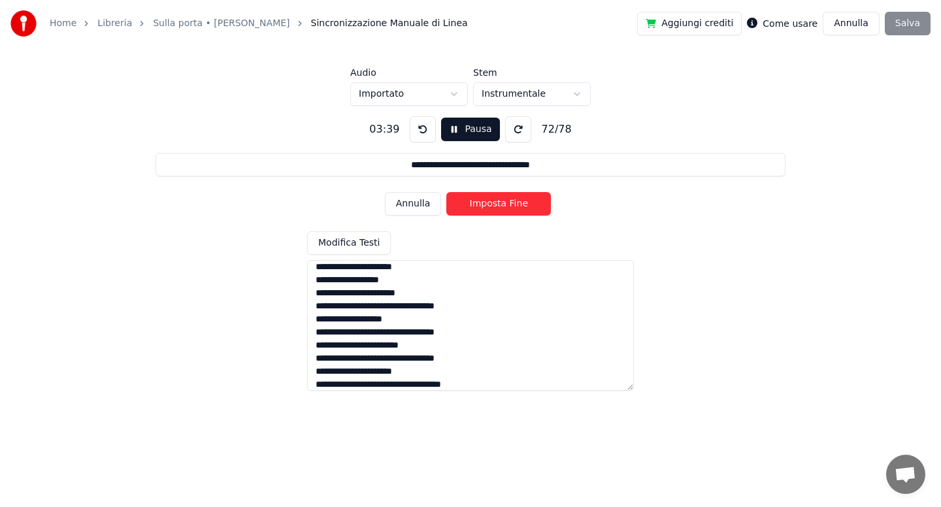
click at [483, 206] on button "Imposta Fine" at bounding box center [498, 204] width 105 height 24
click at [483, 206] on button "Imposta Inizio" at bounding box center [498, 204] width 105 height 24
click at [483, 206] on button "Imposta Fine" at bounding box center [498, 204] width 105 height 24
click at [483, 206] on button "Imposta Inizio" at bounding box center [498, 204] width 105 height 24
click at [483, 206] on button "Imposta Fine" at bounding box center [498, 204] width 105 height 24
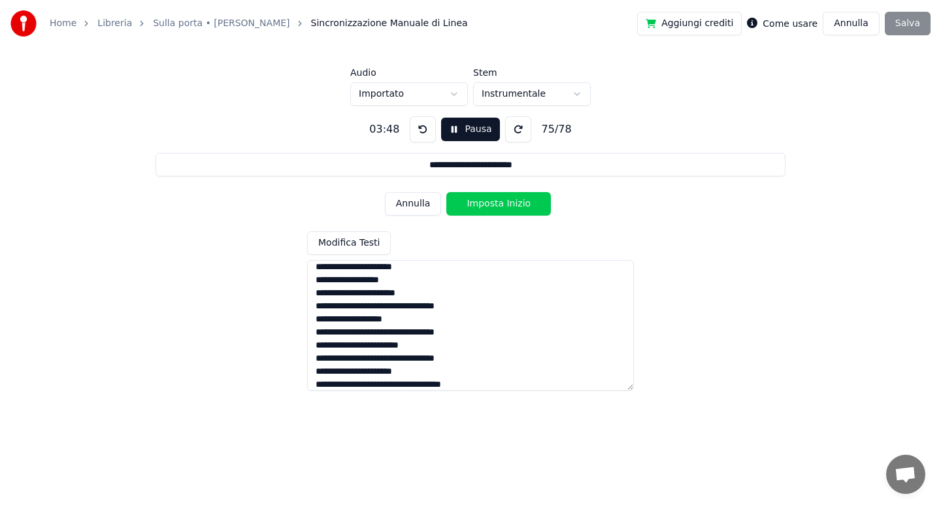
click at [483, 206] on button "Imposta Inizio" at bounding box center [498, 204] width 105 height 24
click at [483, 206] on button "Imposta Fine" at bounding box center [498, 204] width 105 height 24
click at [483, 206] on button "Imposta Inizio" at bounding box center [498, 204] width 105 height 24
click at [483, 206] on button "Imposta Fine" at bounding box center [498, 204] width 105 height 24
click at [483, 206] on button "Imposta Inizio" at bounding box center [498, 204] width 105 height 24
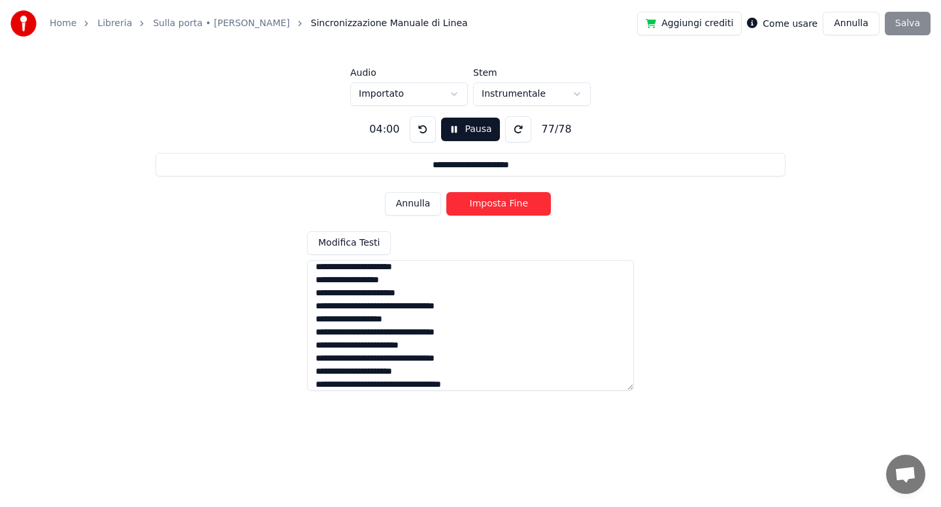
click at [483, 206] on button "Imposta Fine" at bounding box center [498, 204] width 105 height 24
type input "**********"
click at [483, 206] on button "Imposta Inizio" at bounding box center [498, 204] width 105 height 24
click at [483, 206] on button "Imposta Fine" at bounding box center [498, 204] width 105 height 24
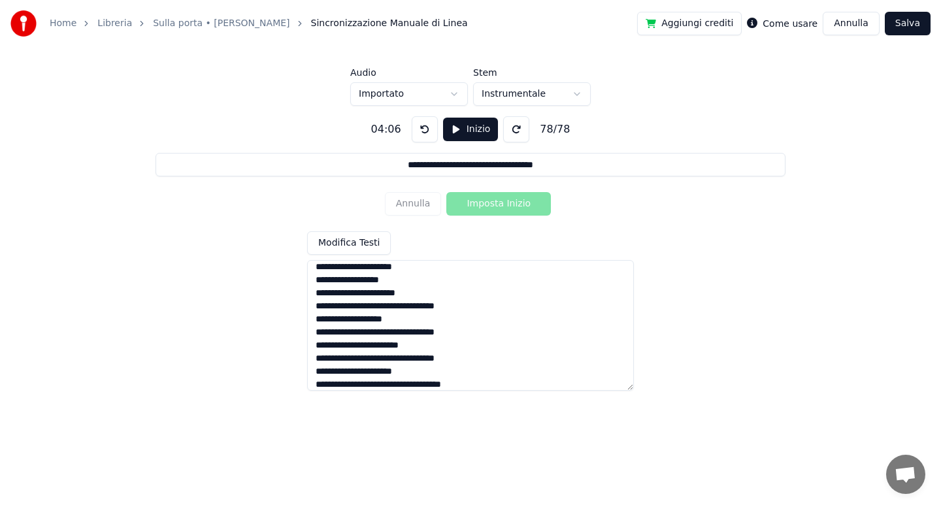
click at [895, 22] on button "Salva" at bounding box center [908, 24] width 46 height 24
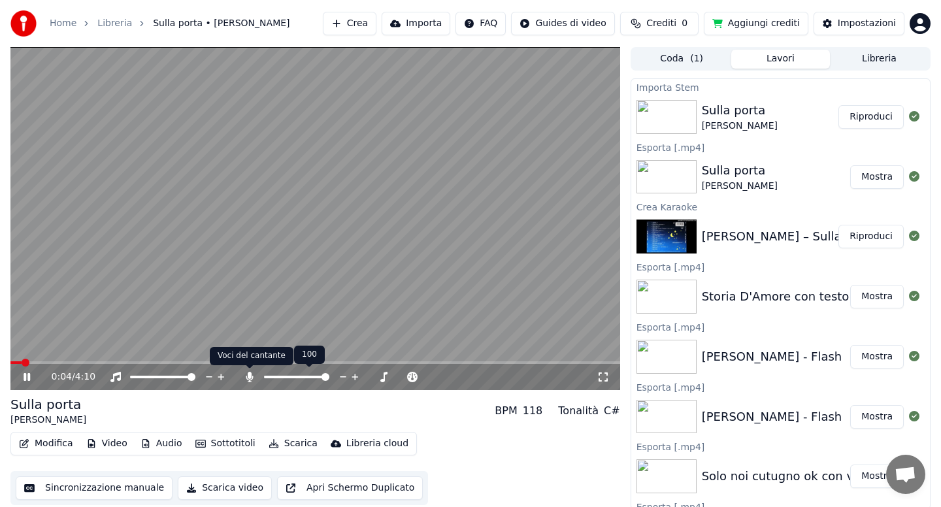
click at [251, 376] on icon at bounding box center [249, 377] width 13 height 10
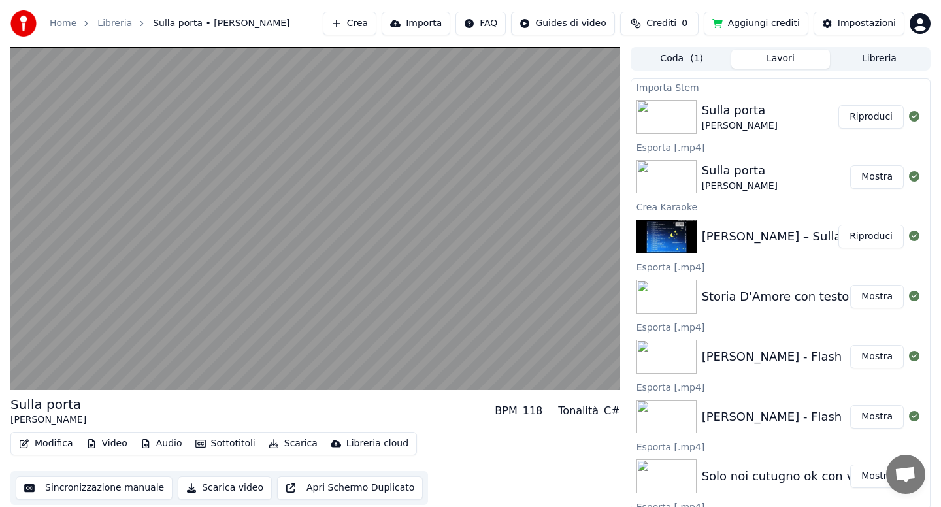
click at [282, 446] on button "Scarica" at bounding box center [292, 443] width 59 height 18
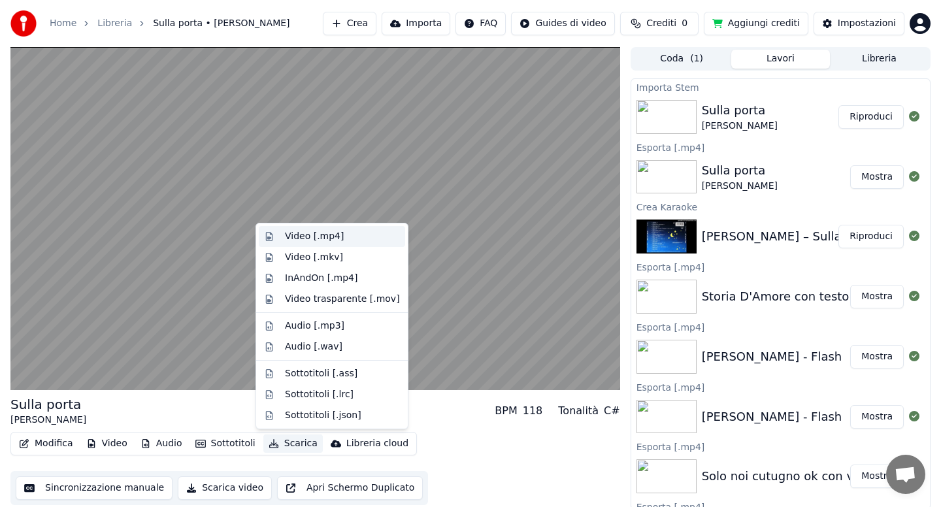
click at [306, 238] on div "Video [.mp4]" at bounding box center [314, 236] width 59 height 13
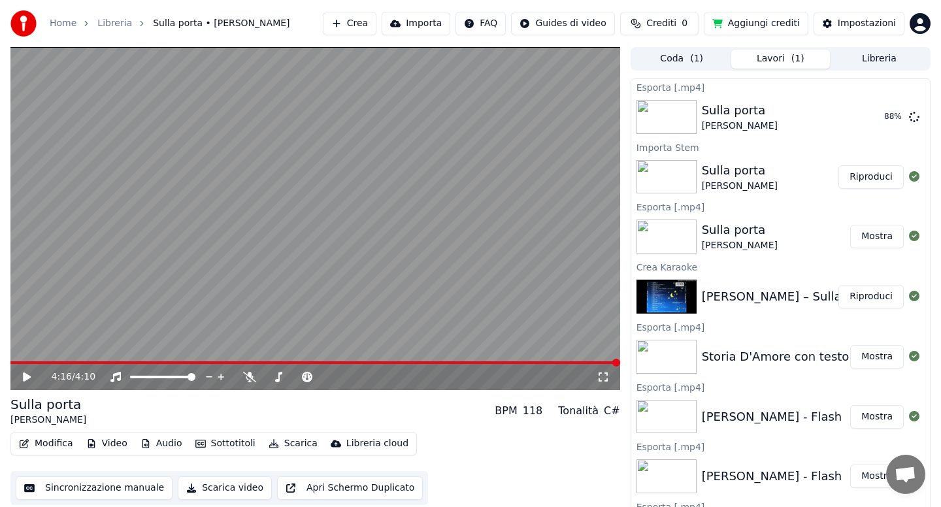
click at [917, 18] on html "Home Libreria Sulla porta • [PERSON_NAME] Importa FAQ Guides di video Crediti 0…" at bounding box center [470, 253] width 941 height 507
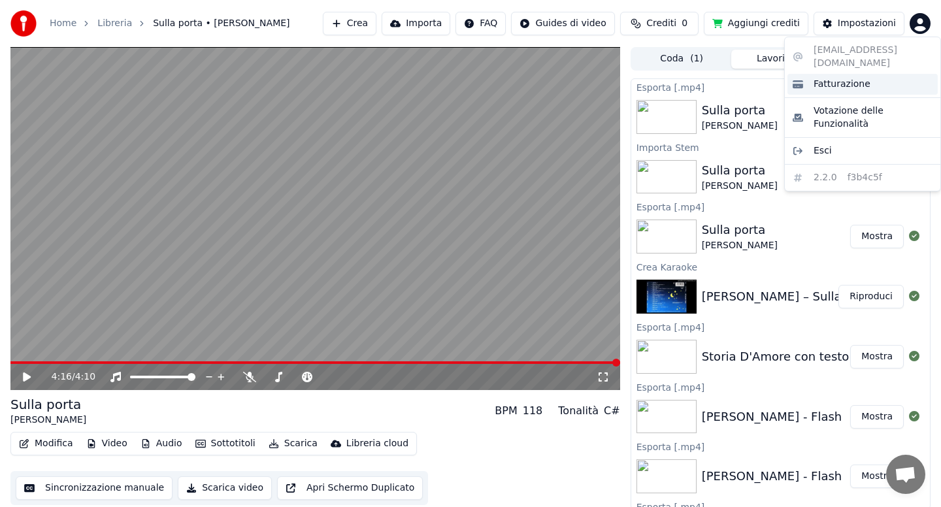
click at [821, 78] on span "Fatturazione" at bounding box center [841, 84] width 57 height 13
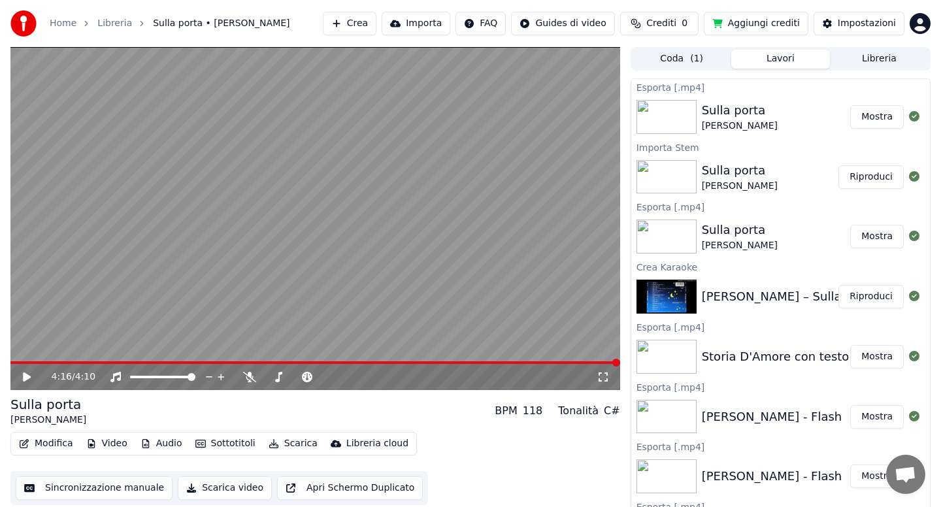
click at [651, 25] on button "Crediti 0" at bounding box center [659, 24] width 78 height 24
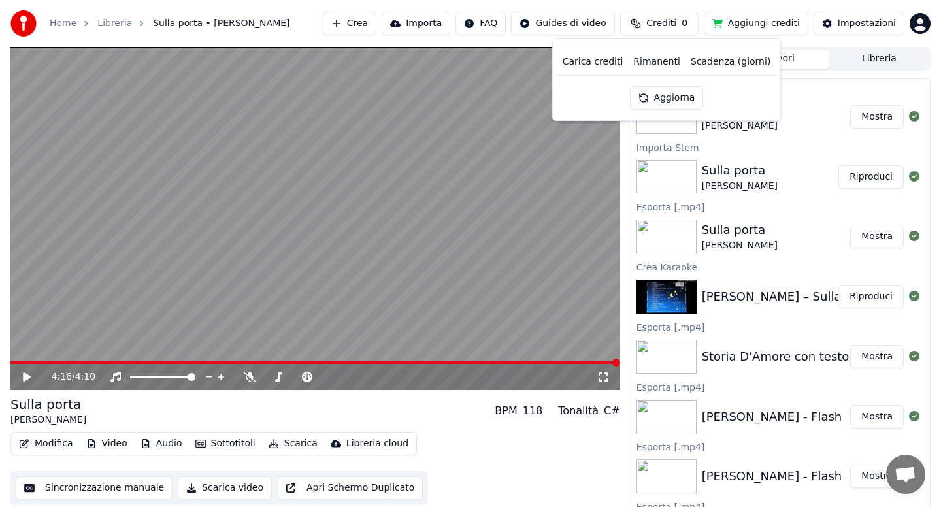
click at [664, 101] on button "Aggiorna" at bounding box center [667, 98] width 74 height 24
click at [917, 27] on html "Home Libreria Sulla porta • [PERSON_NAME] Importa FAQ Guides di video Crediti 0…" at bounding box center [470, 253] width 941 height 507
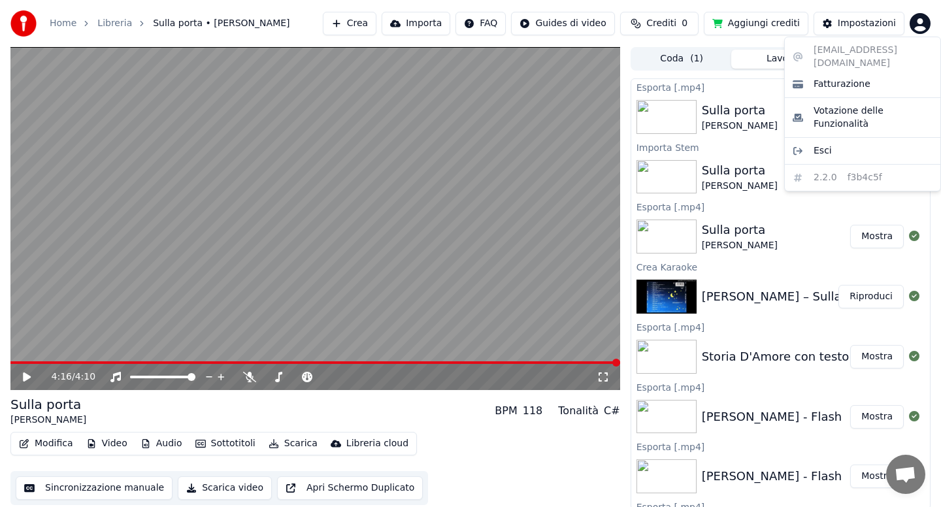
click at [796, 184] on html "Home Libreria Sulla porta • [PERSON_NAME] Importa FAQ Guides di video Crediti 0…" at bounding box center [470, 253] width 941 height 507
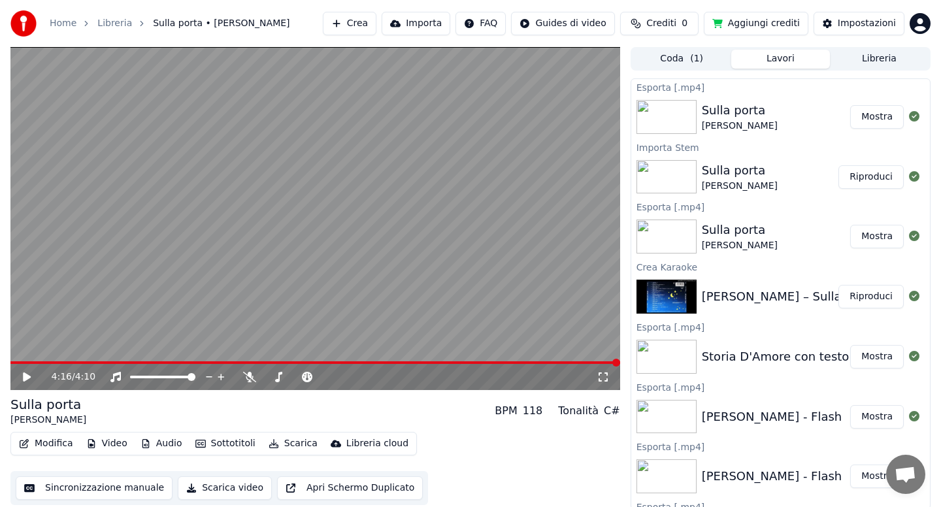
click at [917, 26] on html "Home Libreria Sulla porta • [PERSON_NAME] Importa FAQ Guides di video Crediti 0…" at bounding box center [470, 253] width 941 height 507
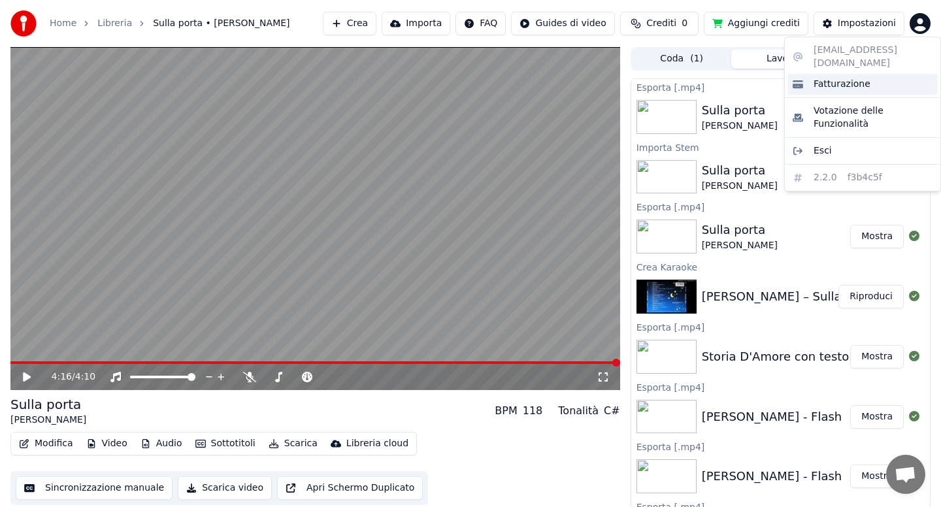
click at [832, 78] on span "Fatturazione" at bounding box center [841, 84] width 57 height 13
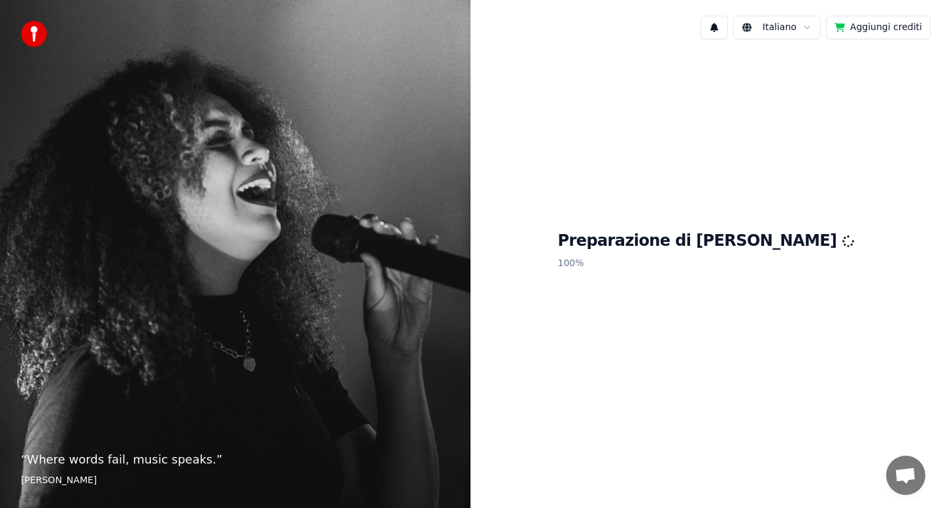
click at [783, 31] on html "“ Where words fail, music speaks. ” [PERSON_NAME] [DEMOGRAPHIC_DATA] Aggiungi c…" at bounding box center [470, 254] width 941 height 508
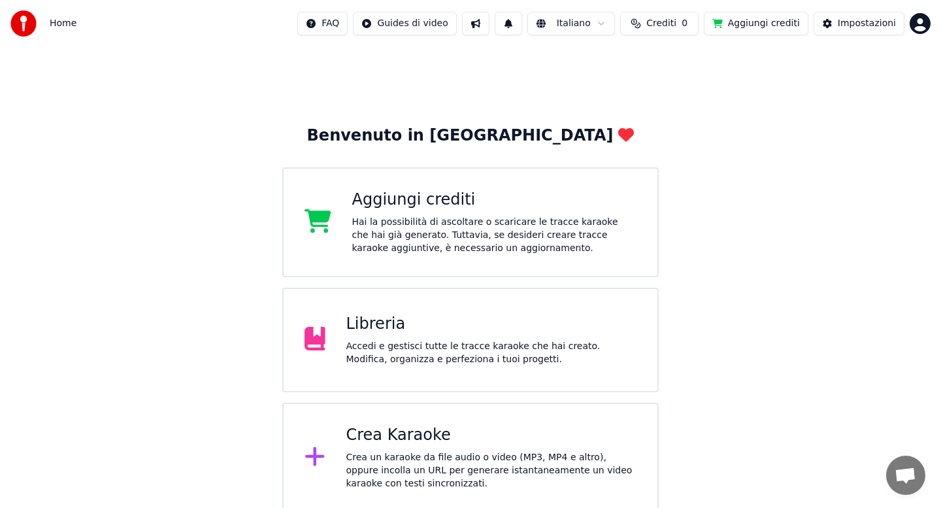
click at [402, 244] on div "Hai la possibilità di ascoltare o scaricare le tracce karaoke che hai già gener…" at bounding box center [494, 235] width 285 height 39
